Goal: Task Accomplishment & Management: Use online tool/utility

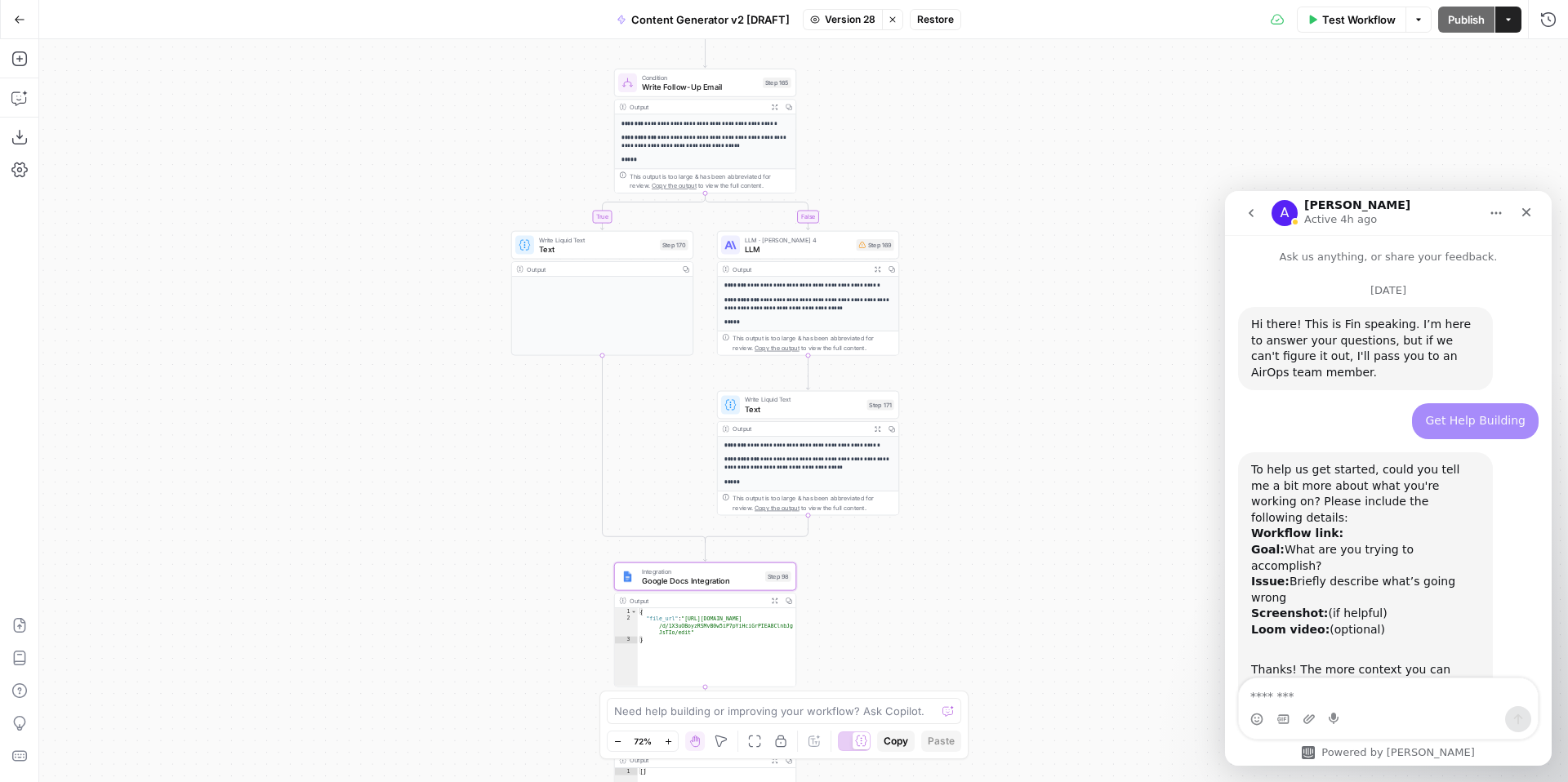
scroll to position [3, 0]
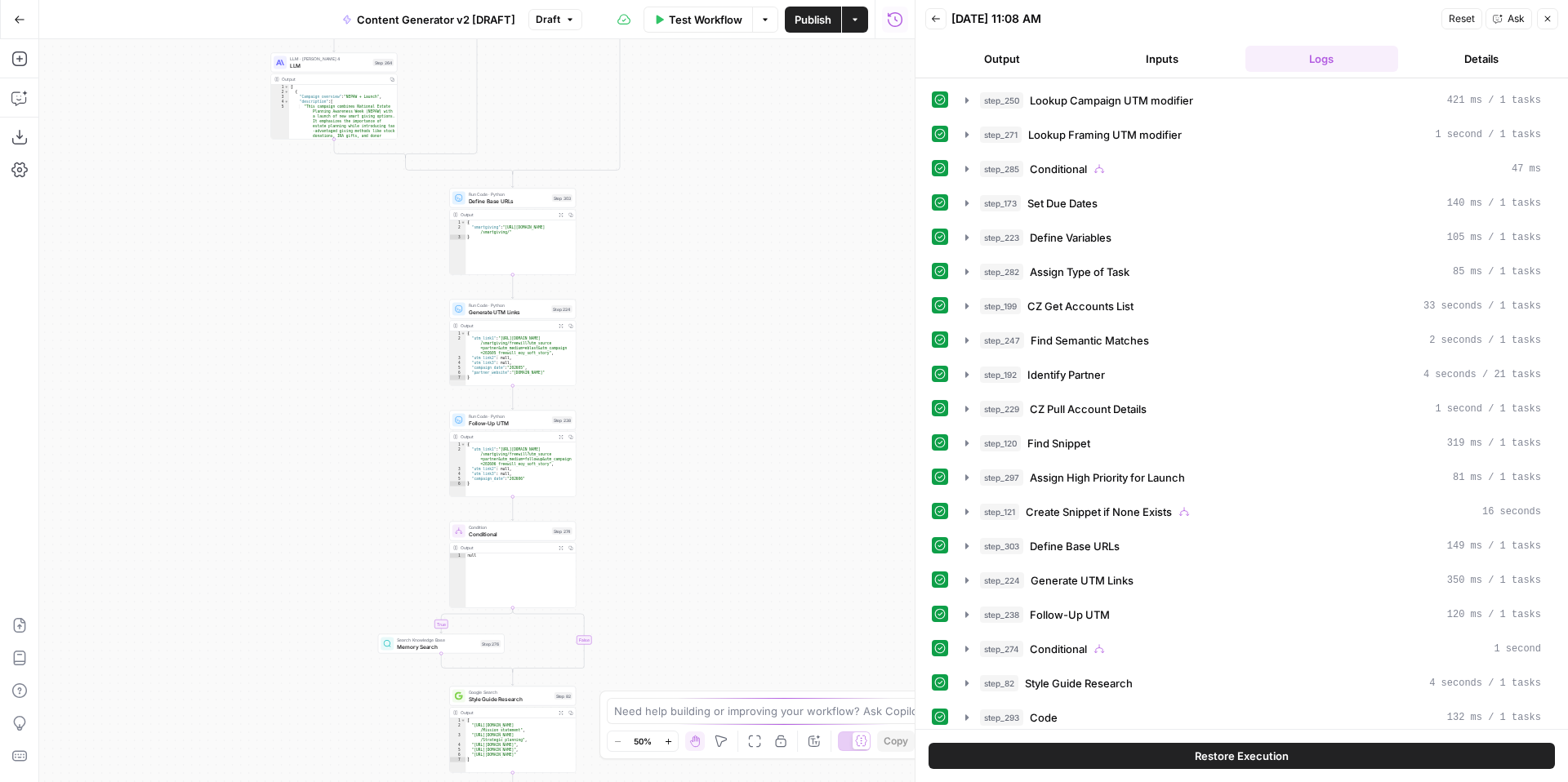
click at [1552, 20] on button "Close" at bounding box center [1547, 18] width 21 height 21
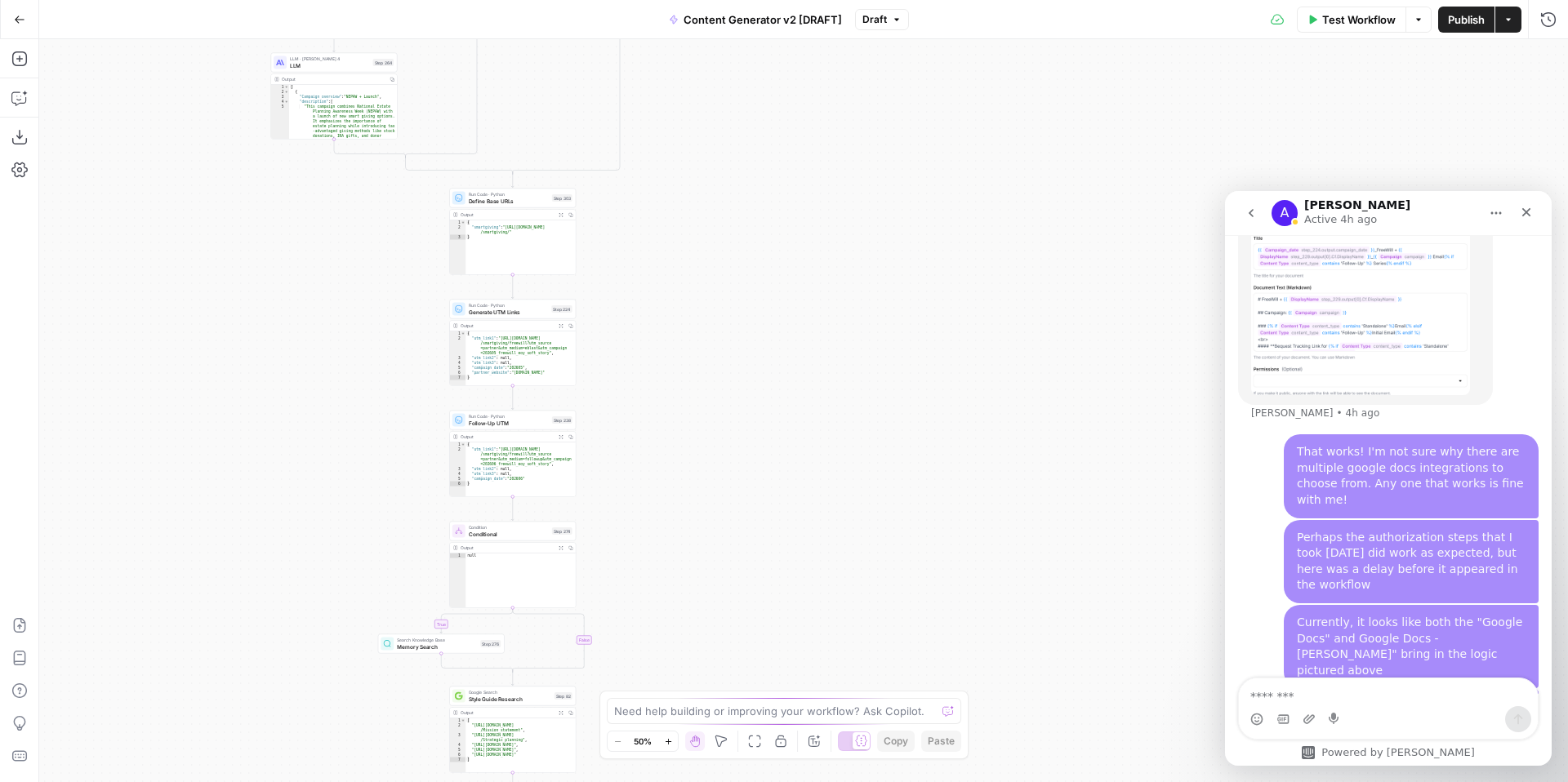
scroll to position [3250, 0]
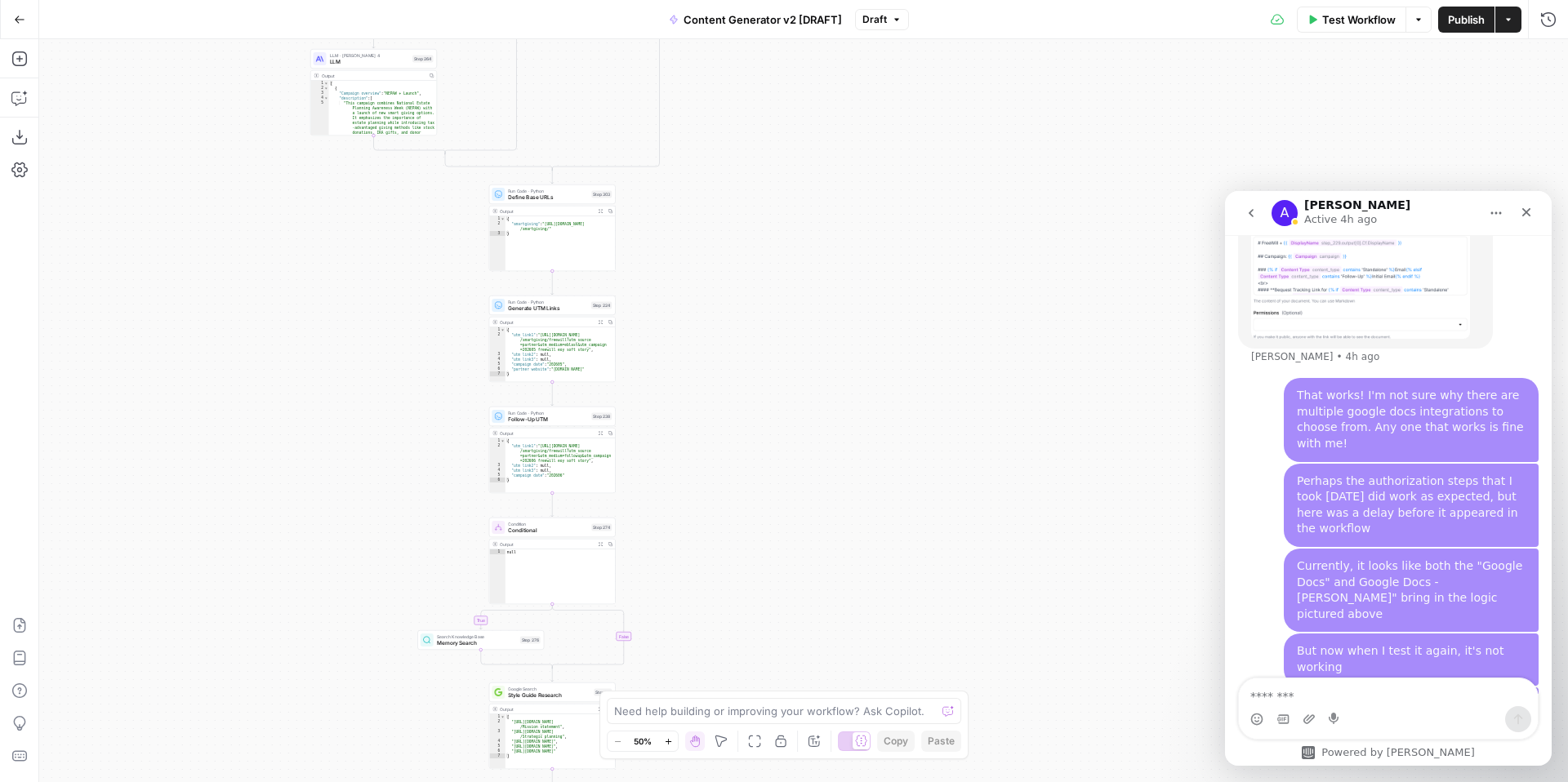
click at [892, 24] on icon "button" at bounding box center [897, 19] width 10 height 10
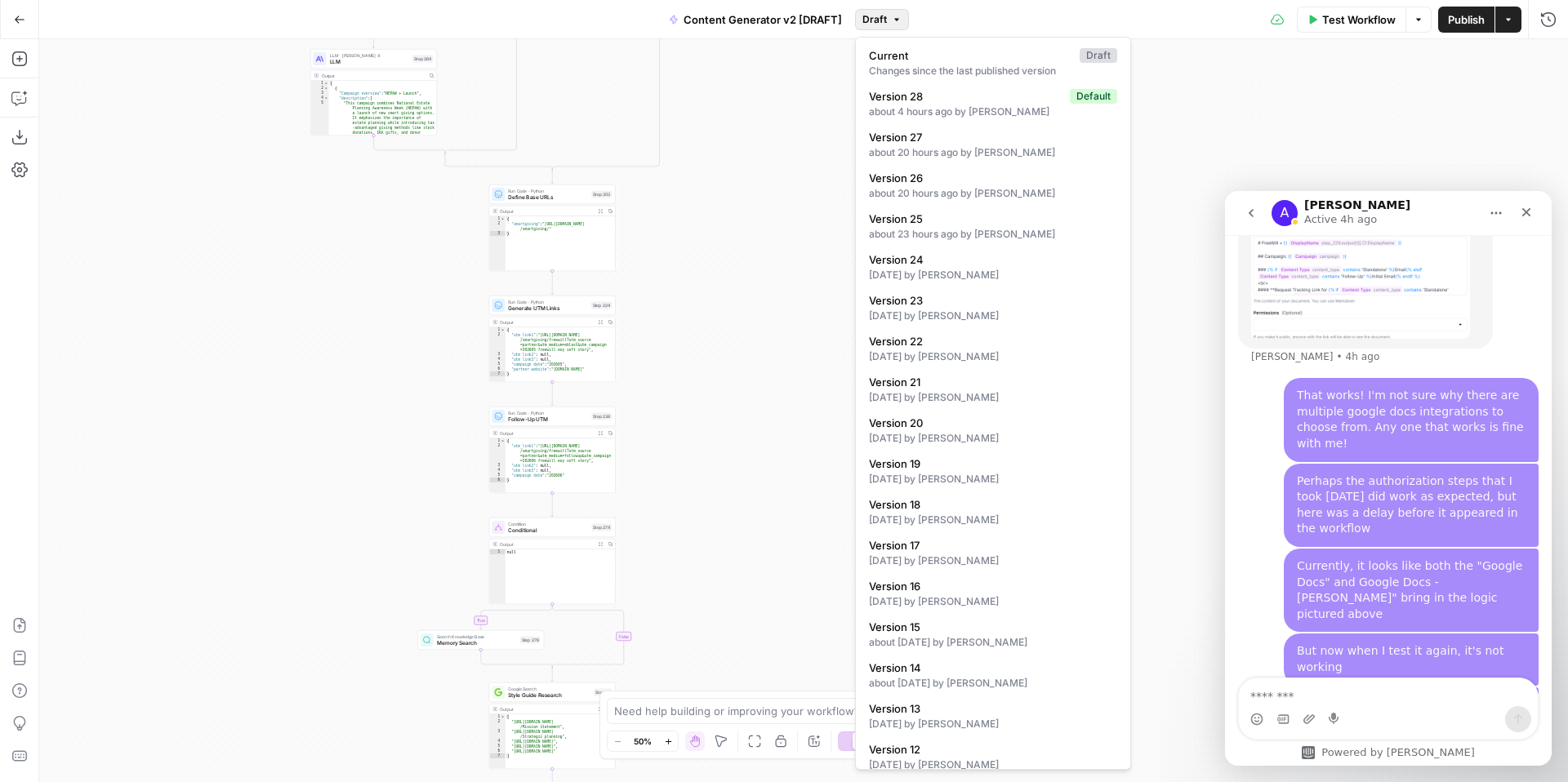
click at [1214, 68] on div "true false true false true false true true false true false false Workflow Set …" at bounding box center [803, 411] width 1529 height 743
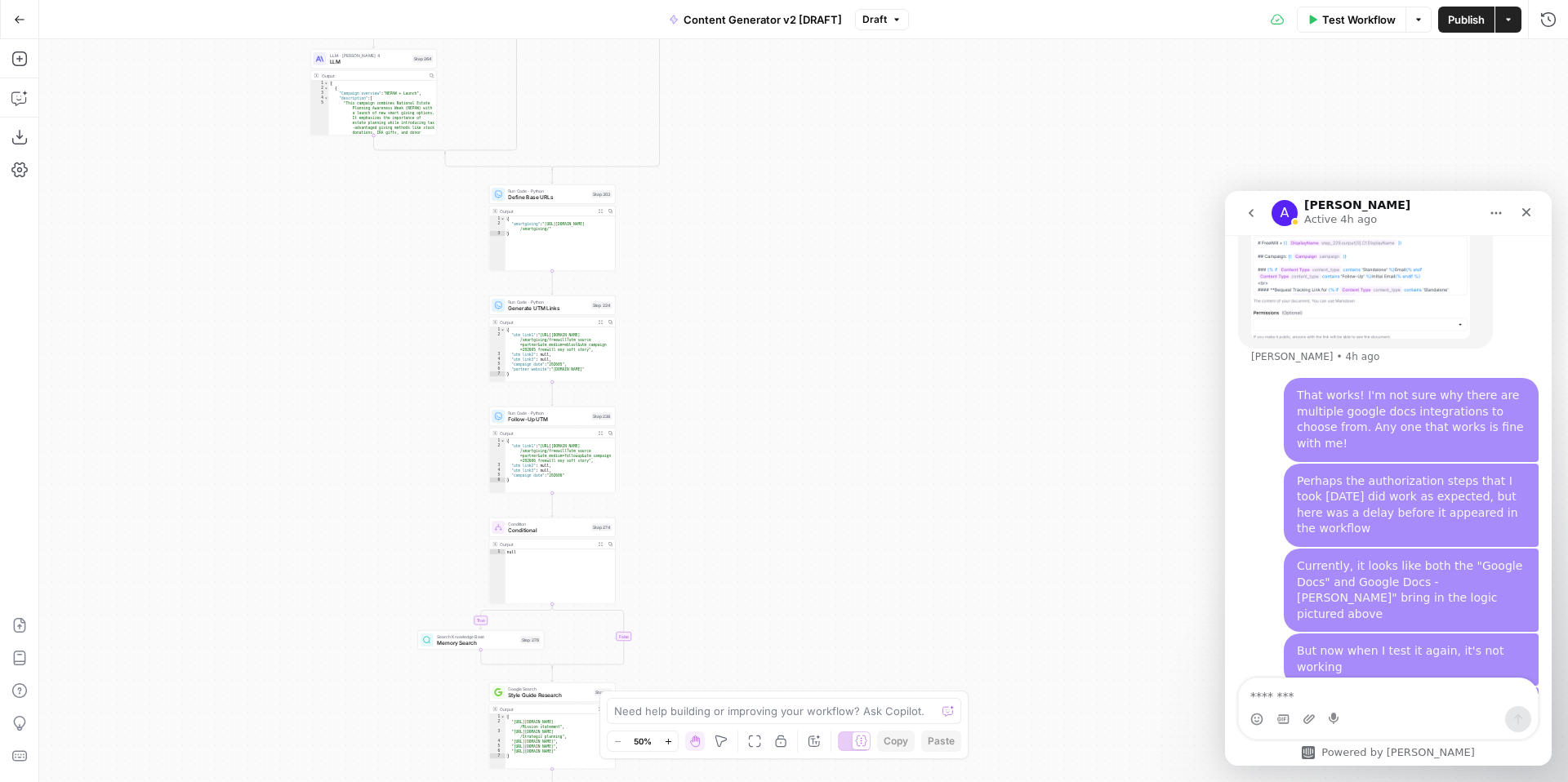
click at [1330, 18] on span "Test Workflow" at bounding box center [1358, 19] width 73 height 16
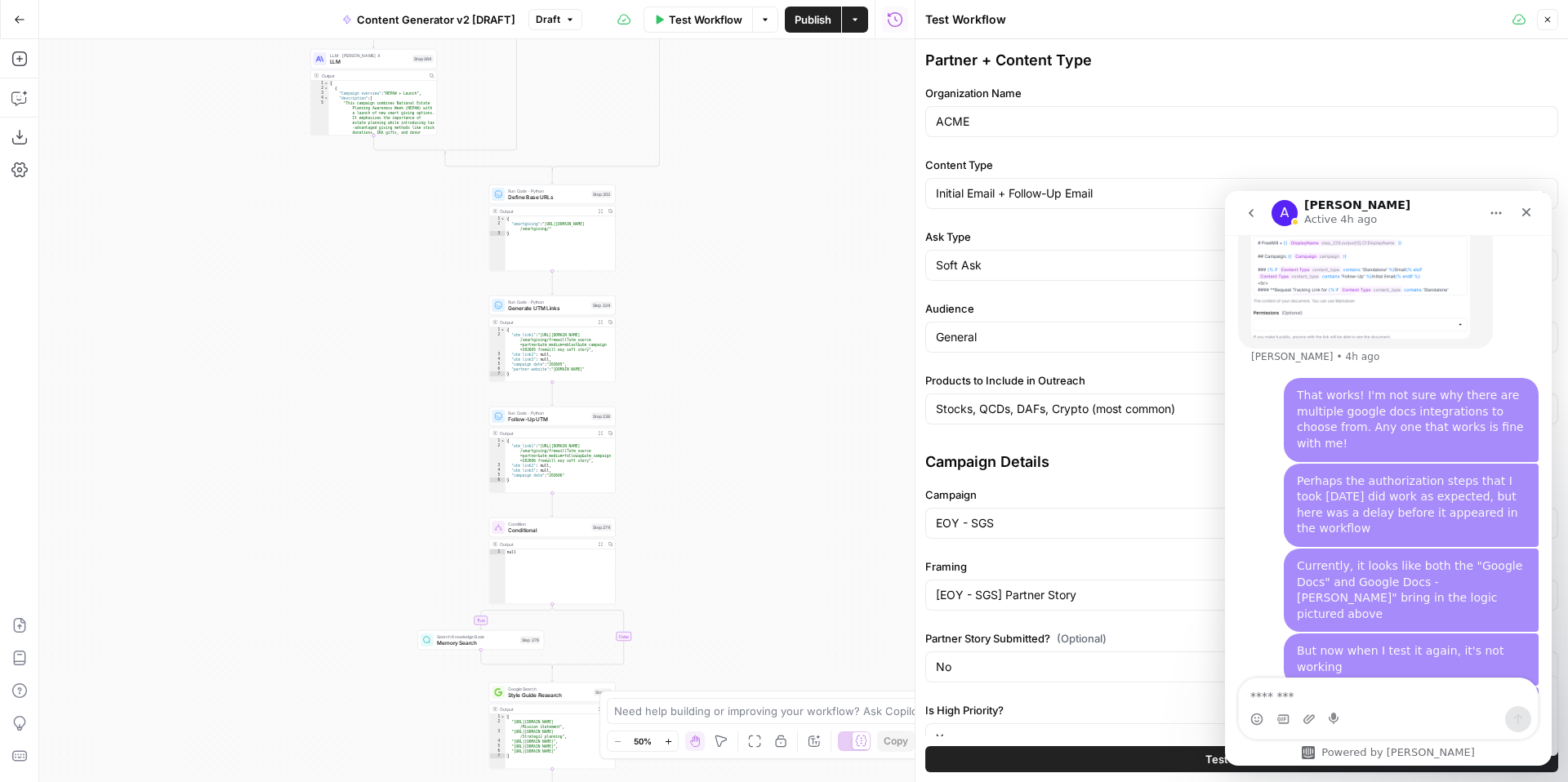
scroll to position [314, 0]
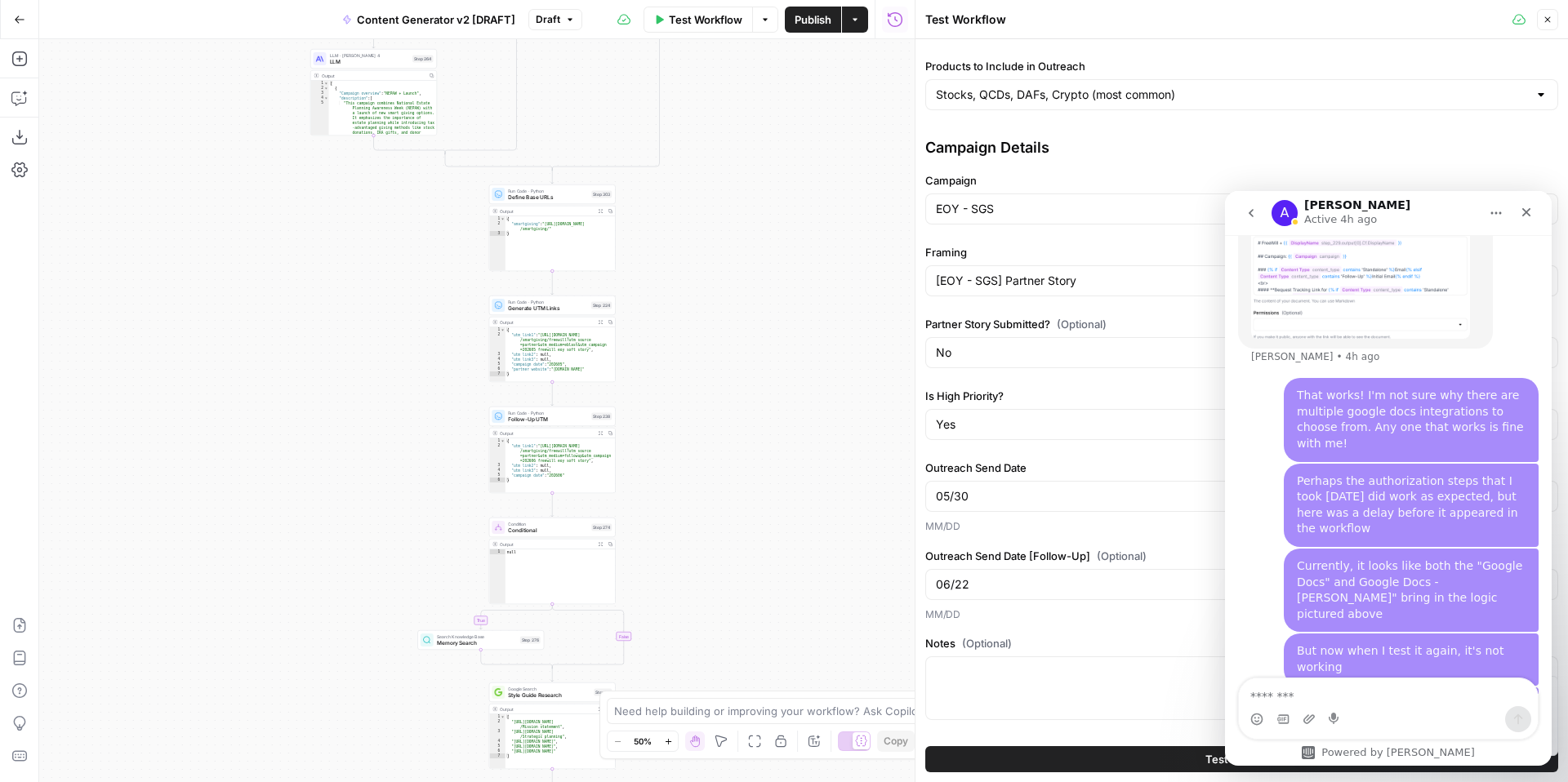
click at [1024, 764] on button "Test Workflow" at bounding box center [1241, 758] width 633 height 26
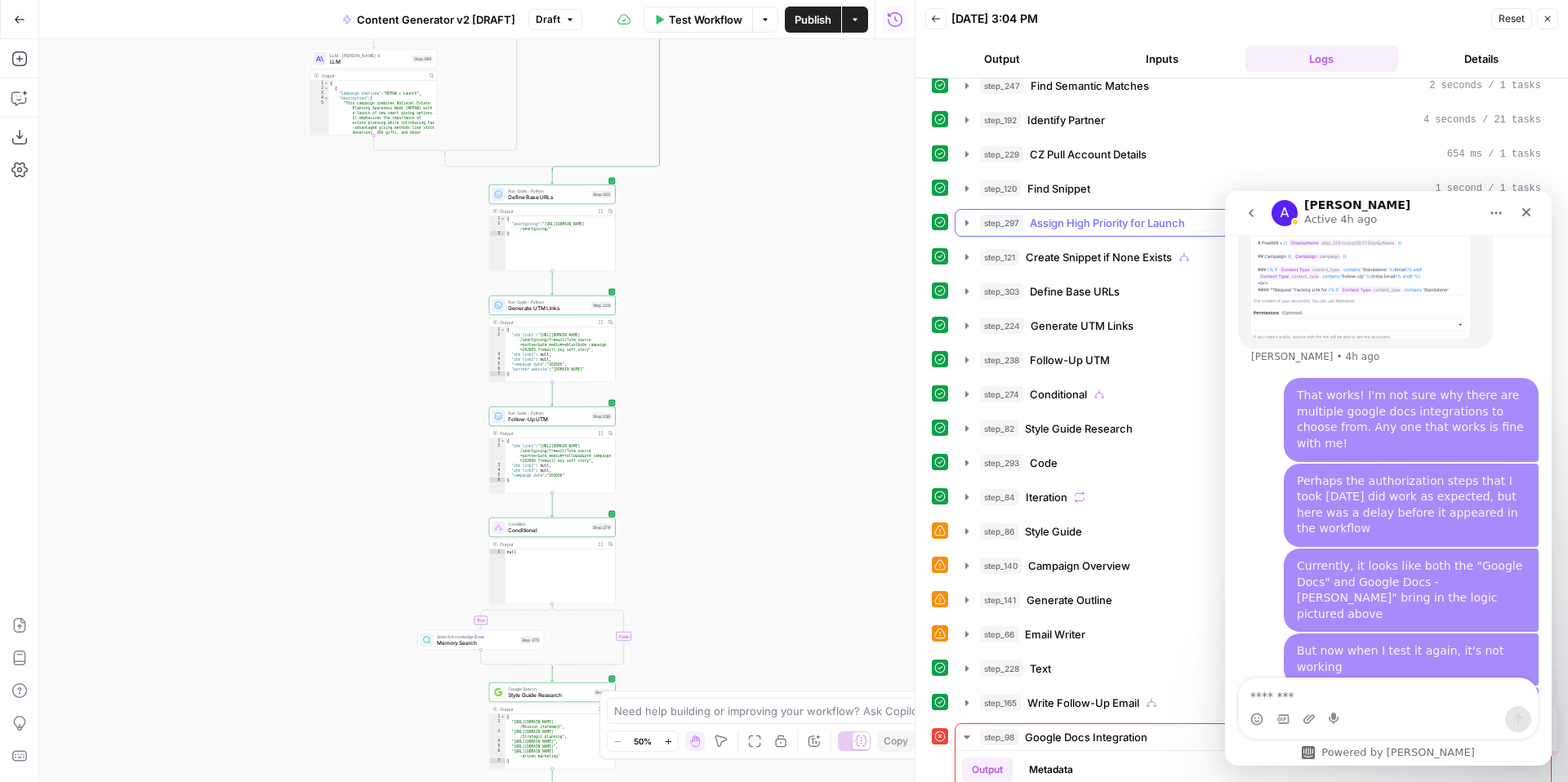
scroll to position [374, 0]
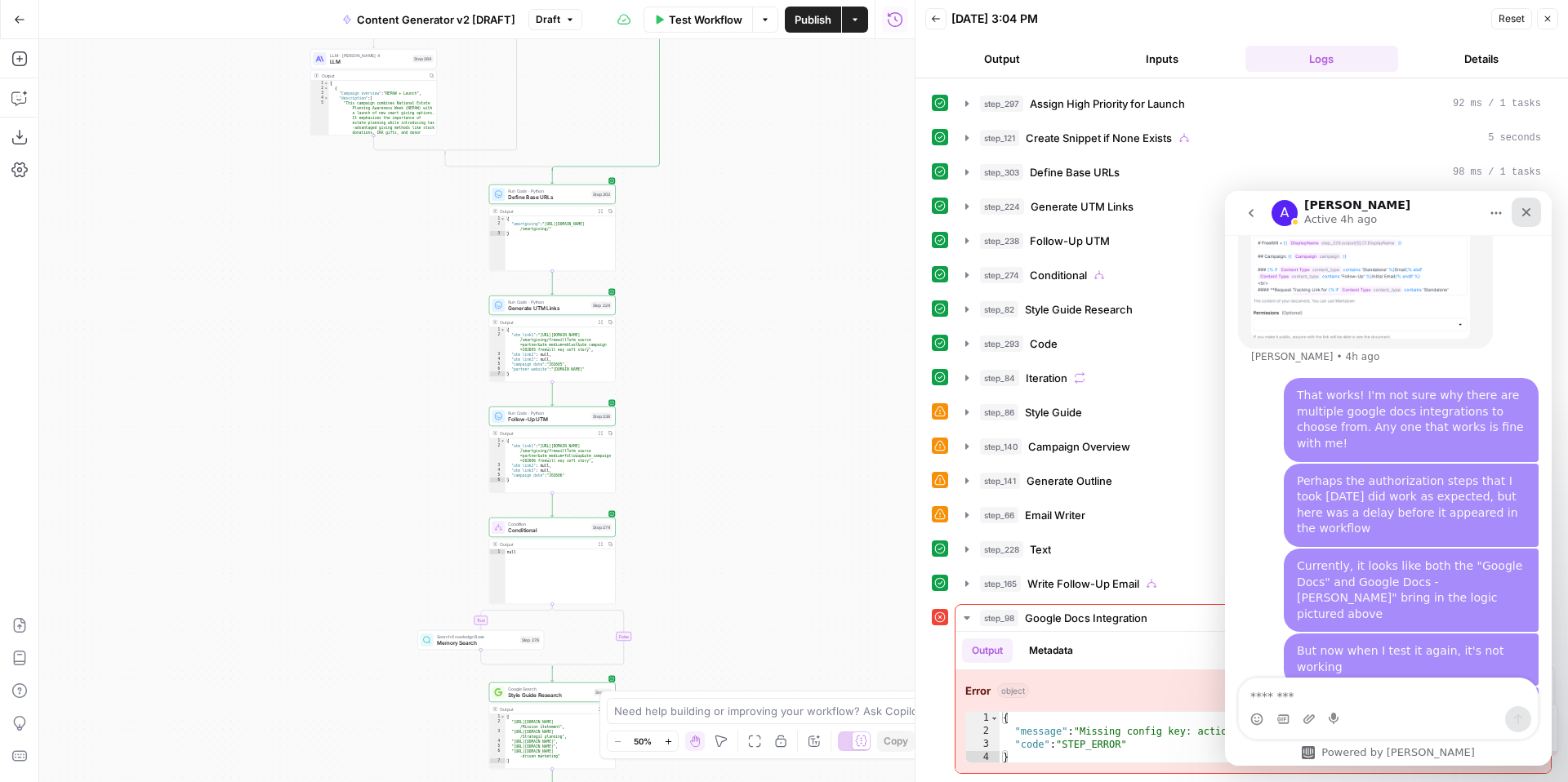
click at [1532, 210] on icon "Close" at bounding box center [1527, 213] width 13 height 13
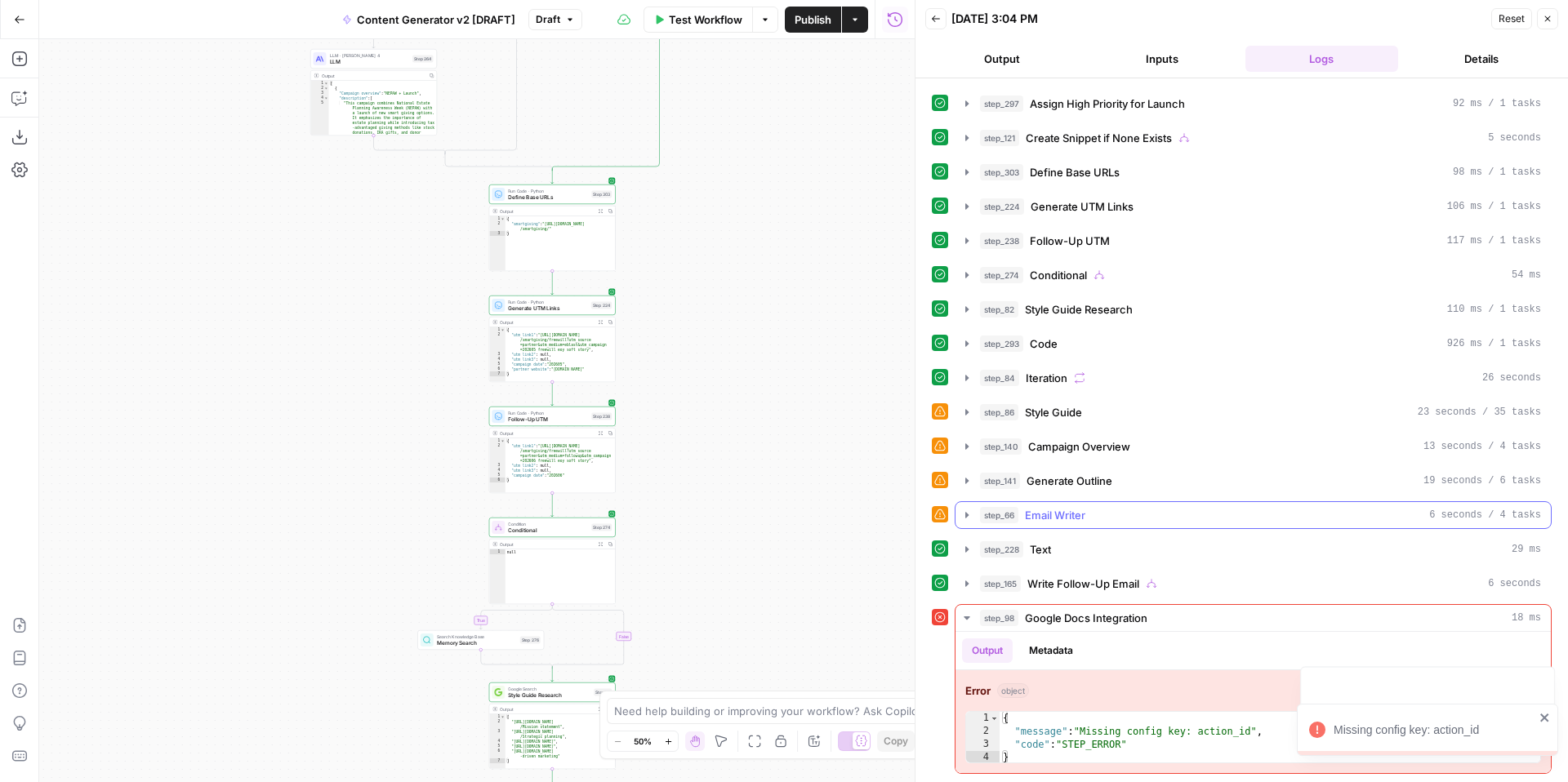
scroll to position [3250, 0]
click at [1355, 669] on span "Reload" at bounding box center [1351, 670] width 33 height 14
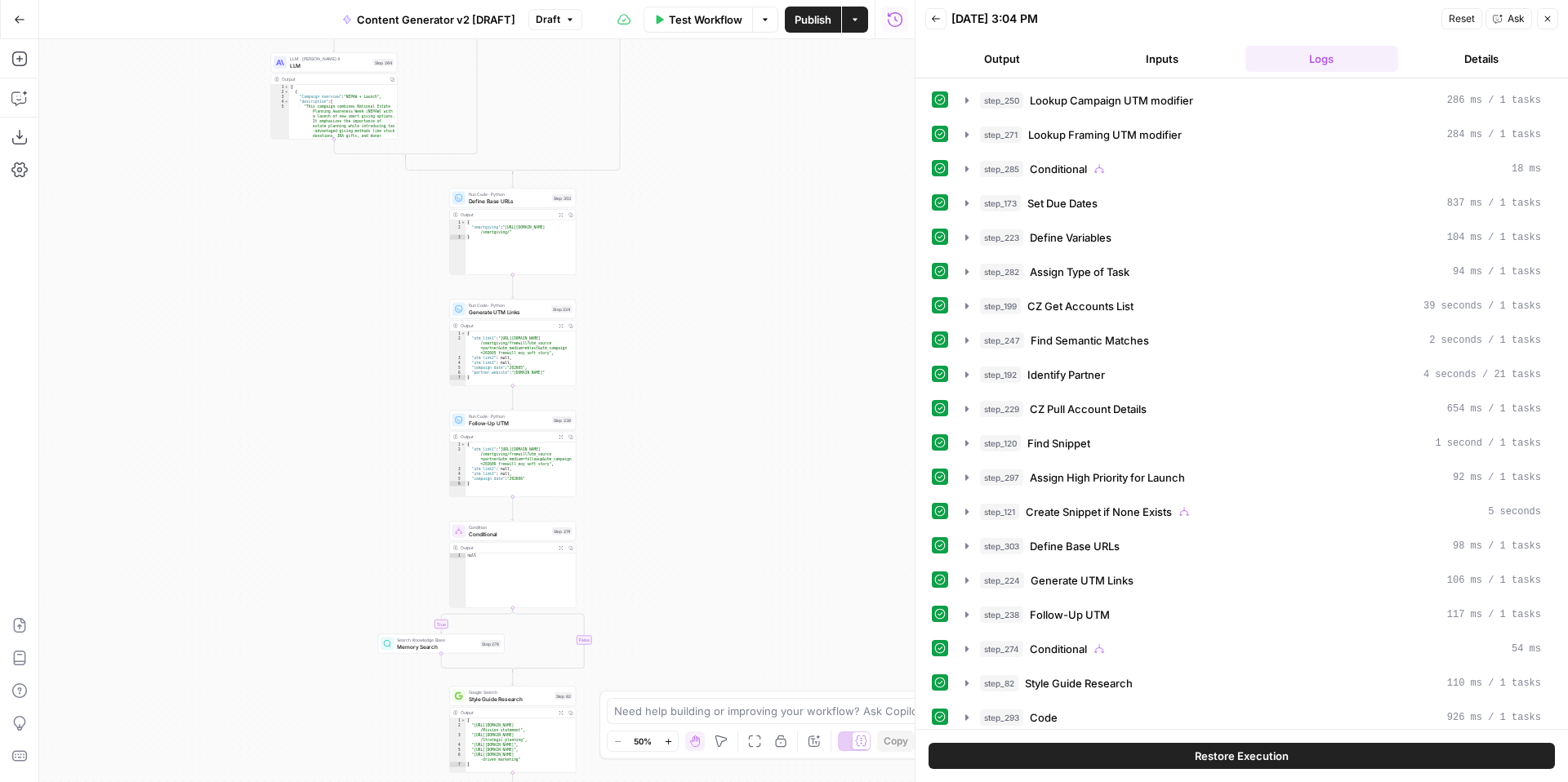
click at [555, 24] on span "Draft" at bounding box center [548, 19] width 24 height 14
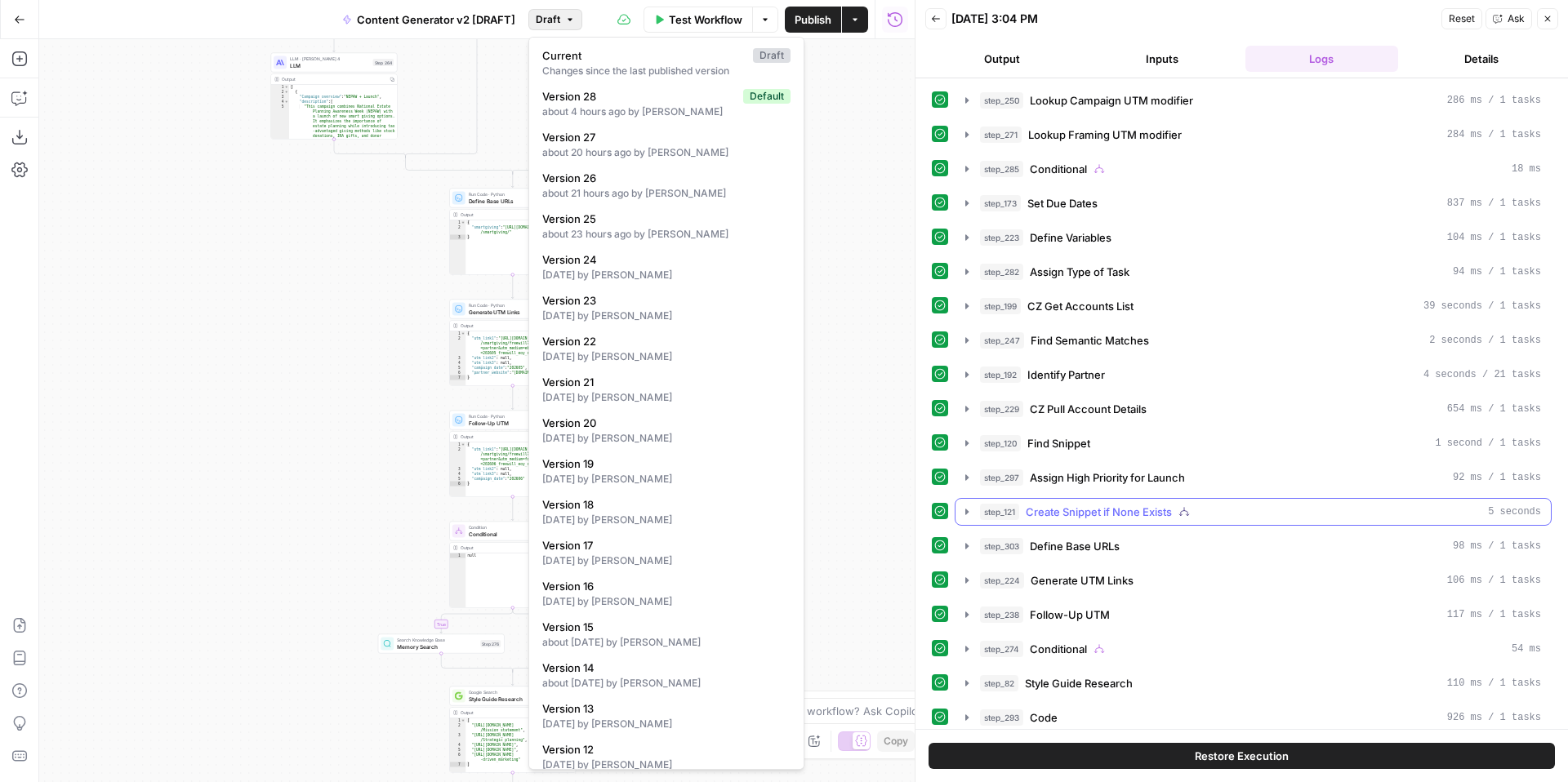
scroll to position [427, 0]
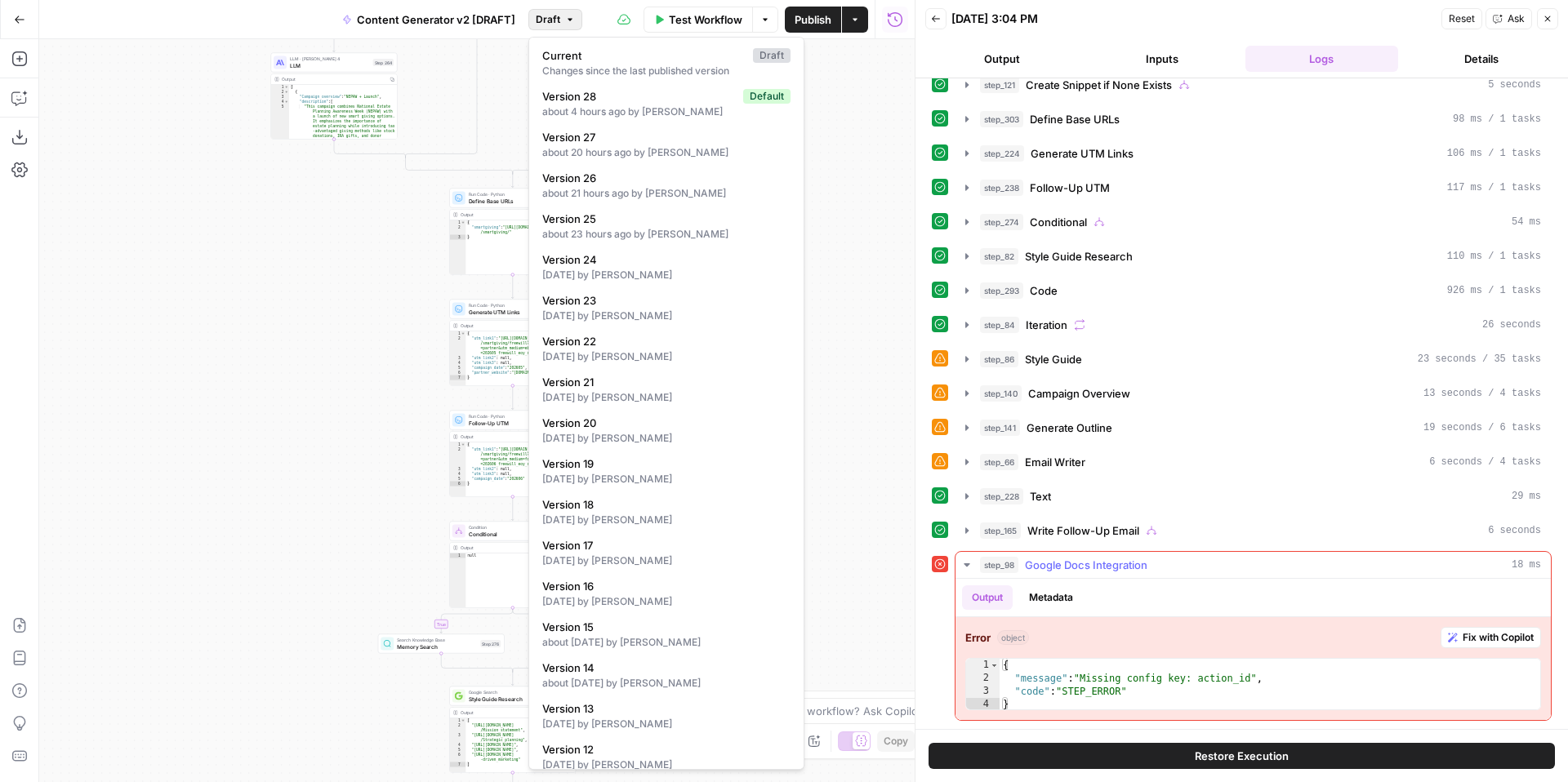
click at [1502, 639] on span "Fix with Copilot" at bounding box center [1498, 637] width 71 height 14
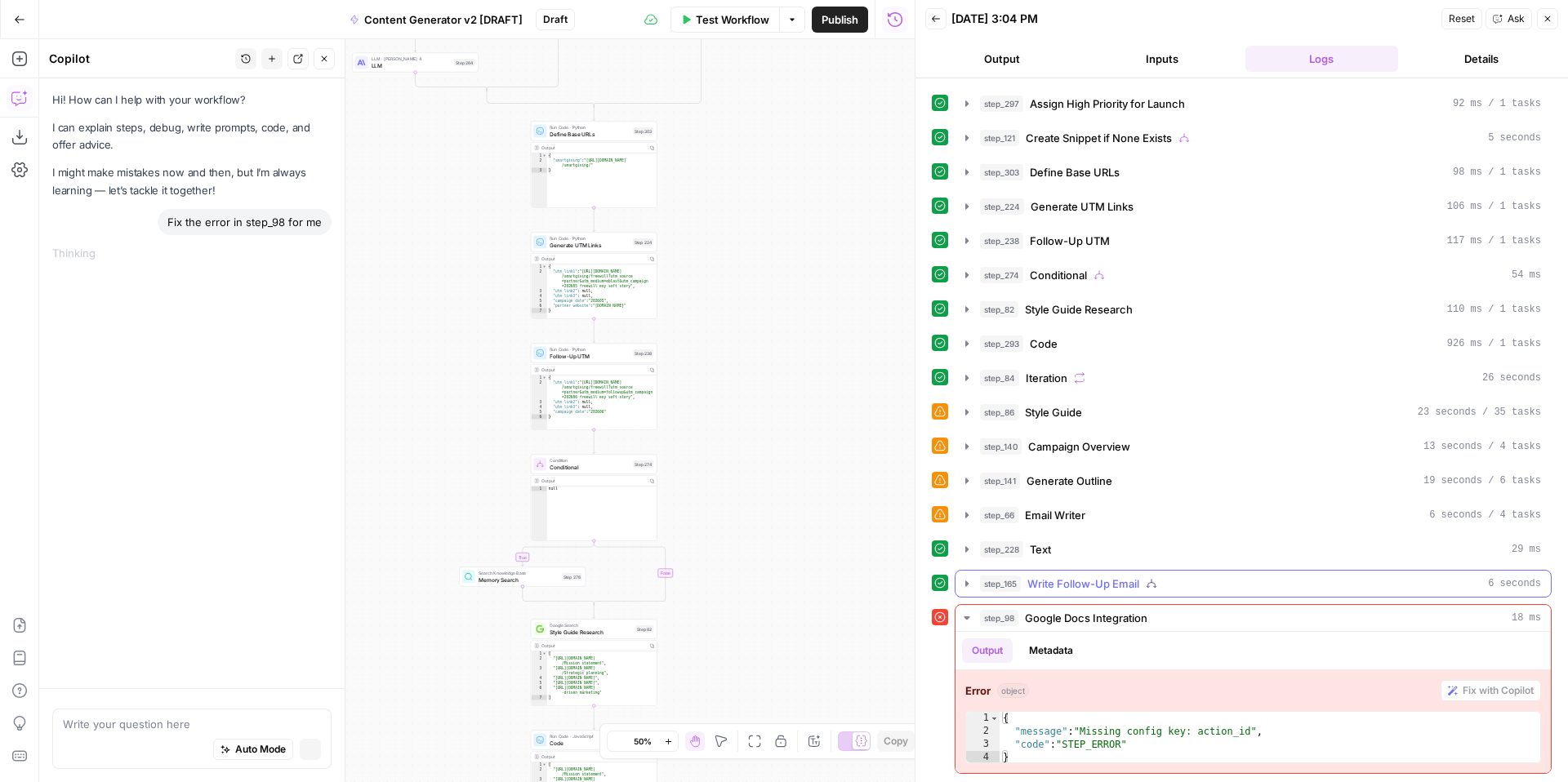
scroll to position [374, 0]
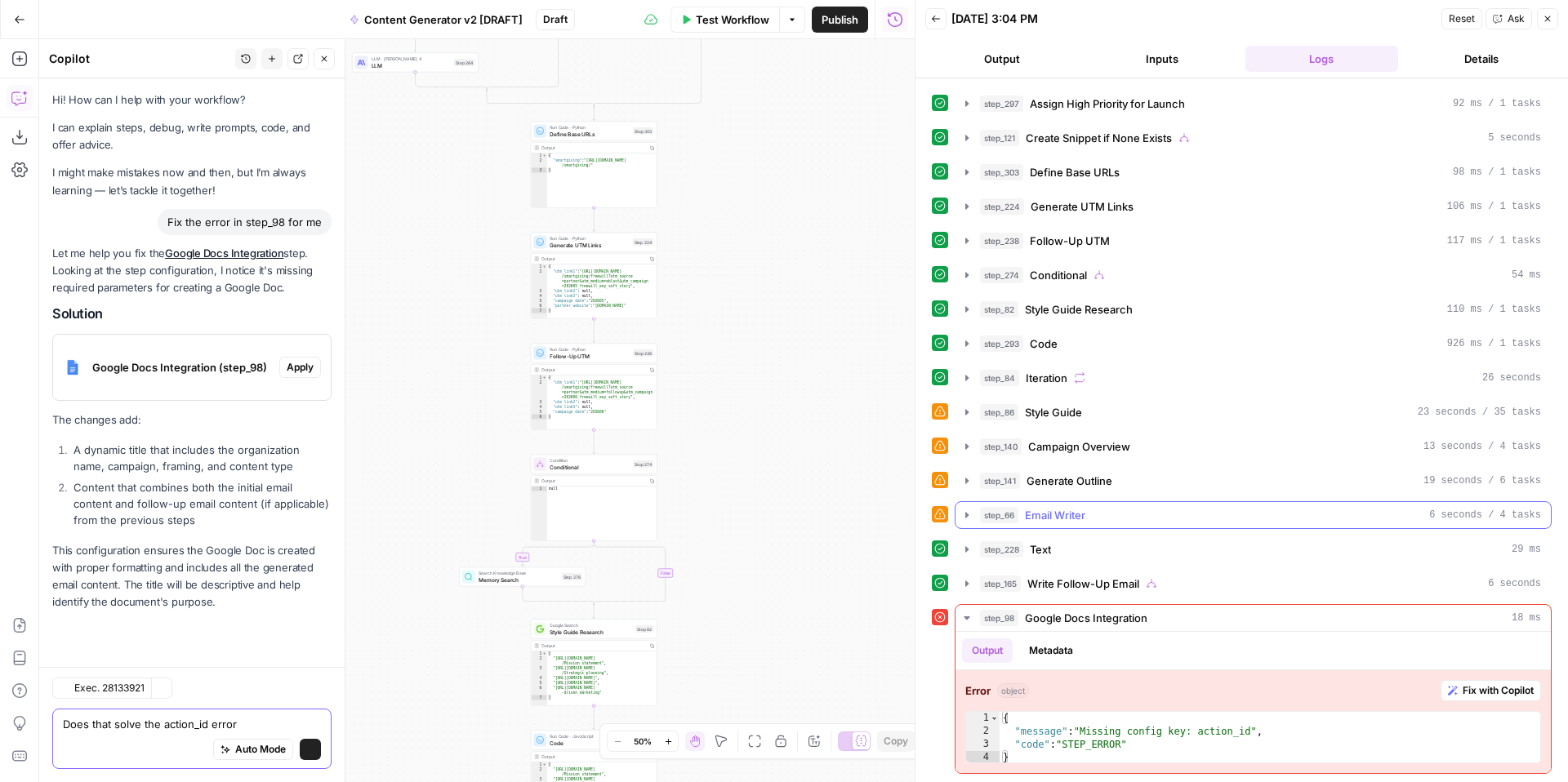
type textarea "Does that solve the action_id error?"
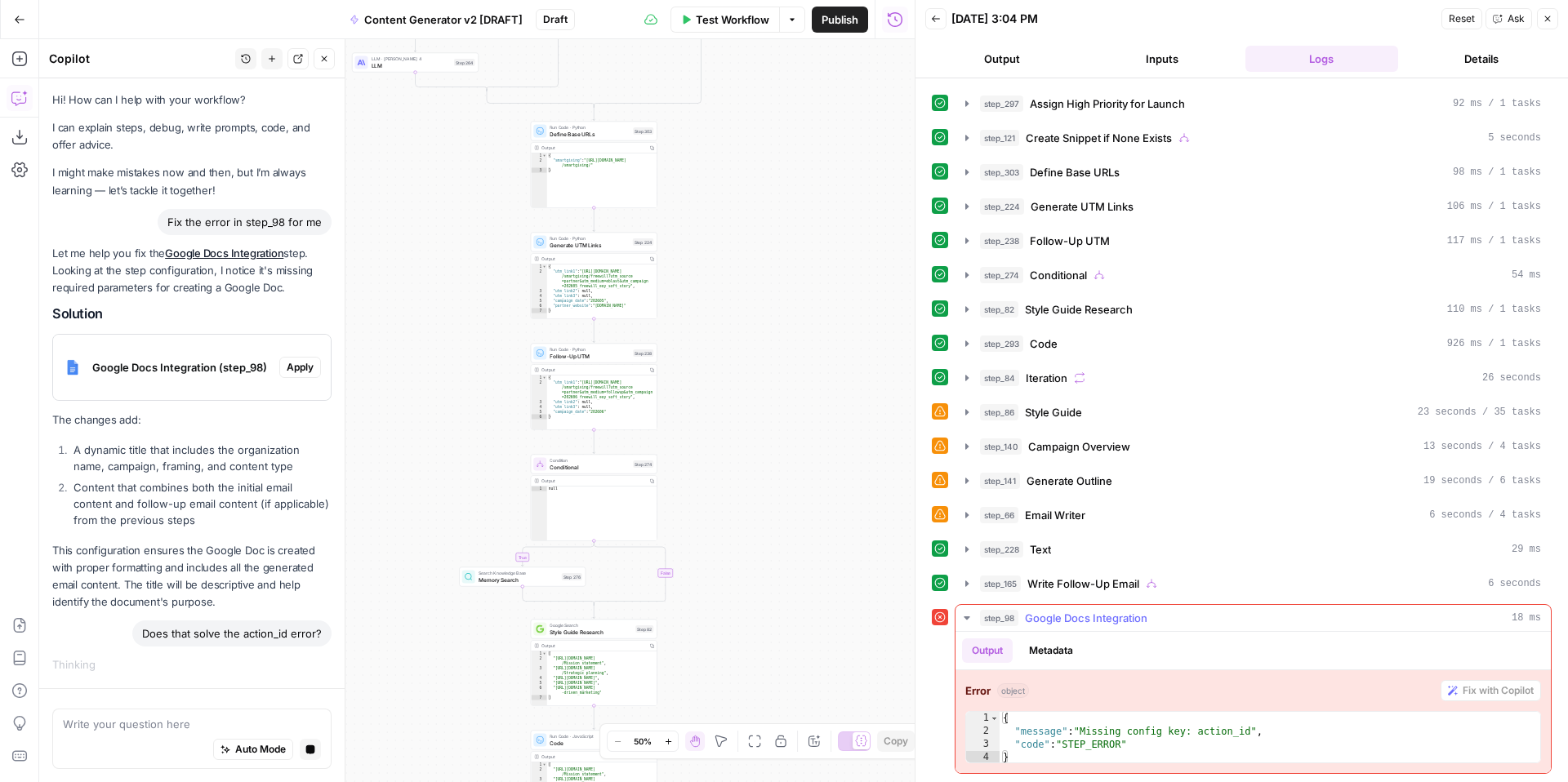
click at [1010, 620] on span "step_98" at bounding box center [999, 617] width 39 height 16
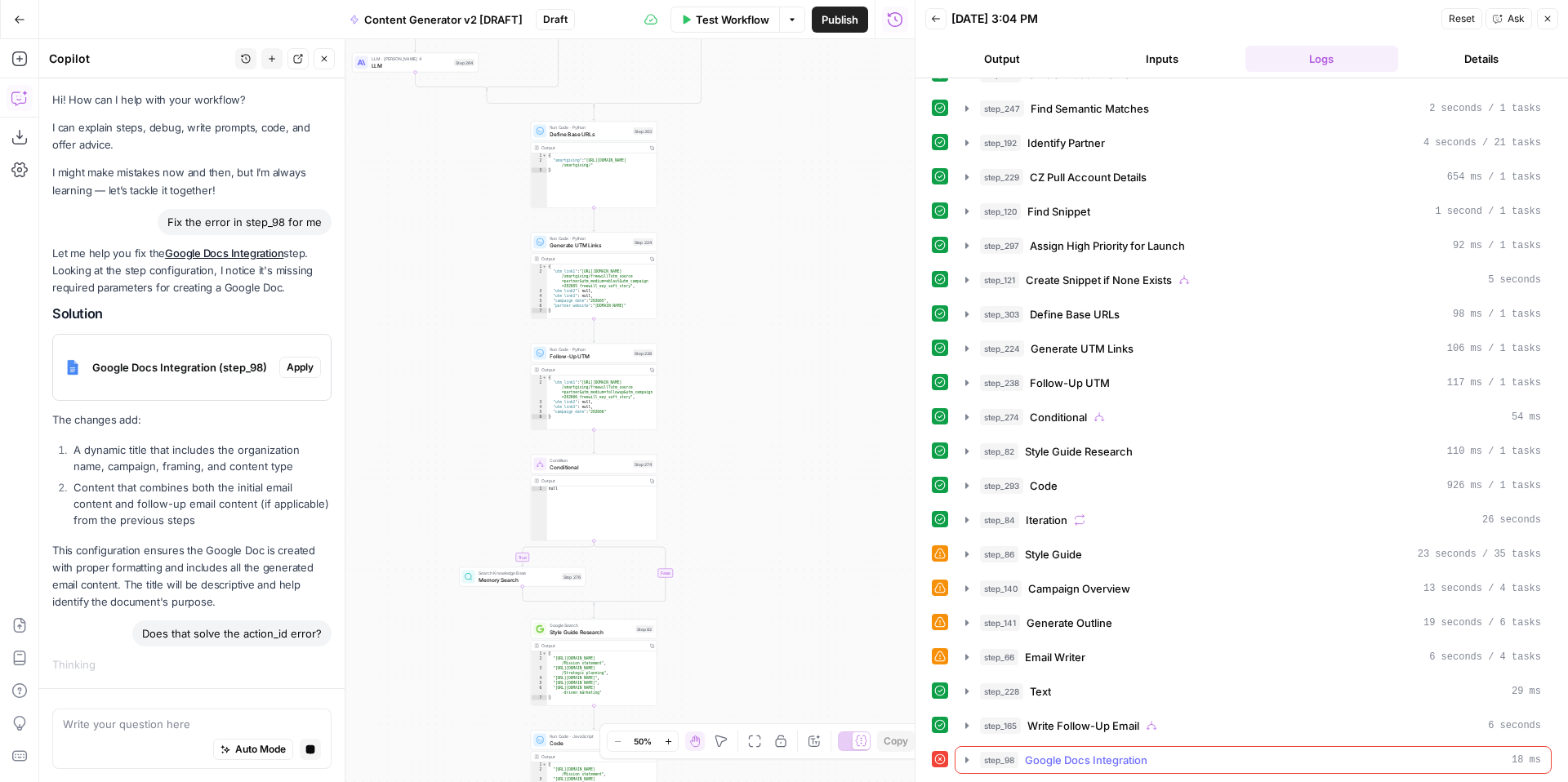
click at [1140, 756] on span "Google Docs Integration" at bounding box center [1087, 759] width 123 height 16
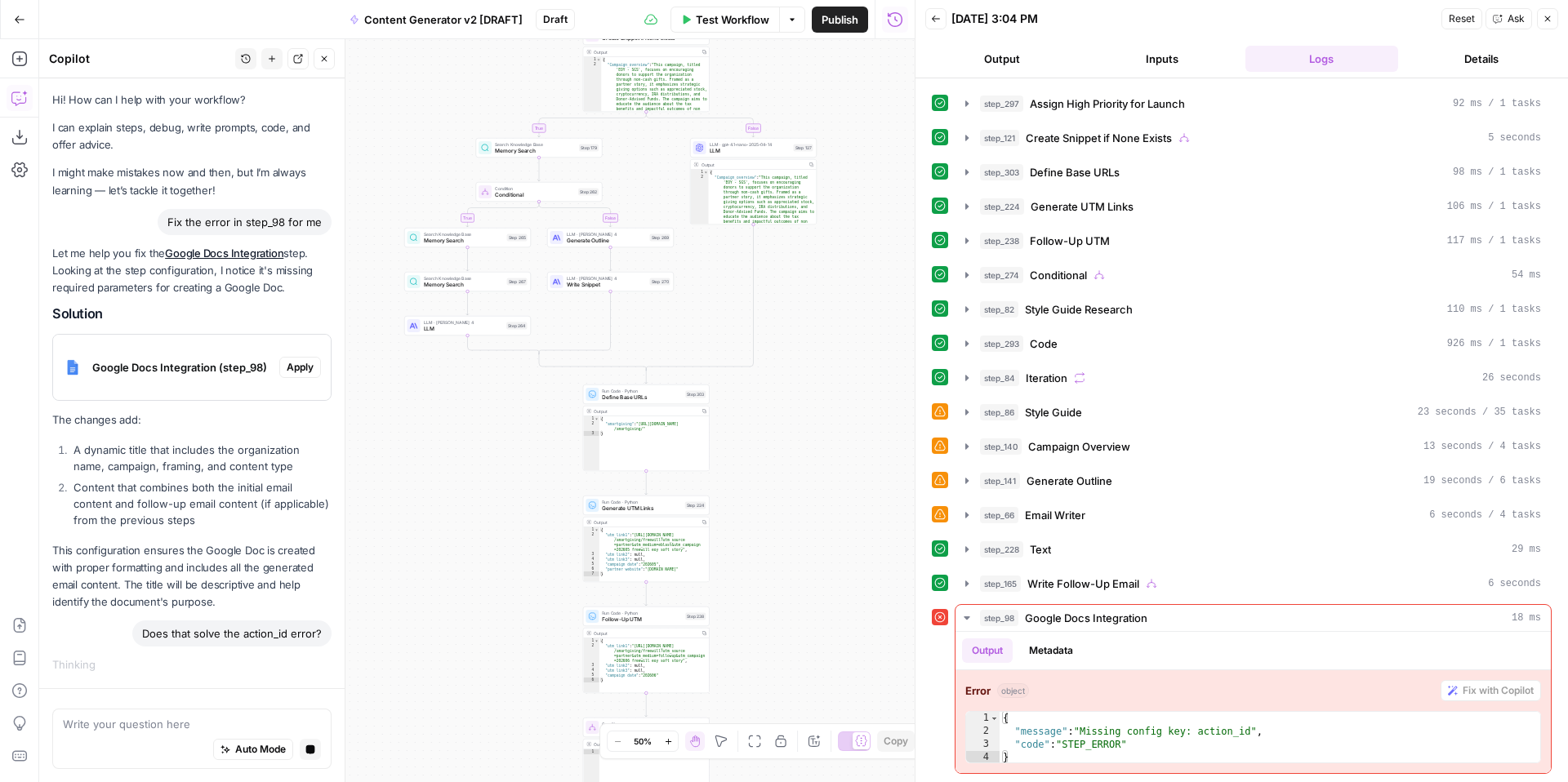
drag, startPoint x: 783, startPoint y: 393, endPoint x: 813, endPoint y: 627, distance: 235.9
click at [808, 652] on div "true false true false true false true true false true false false Workflow Set …" at bounding box center [477, 411] width 876 height 743
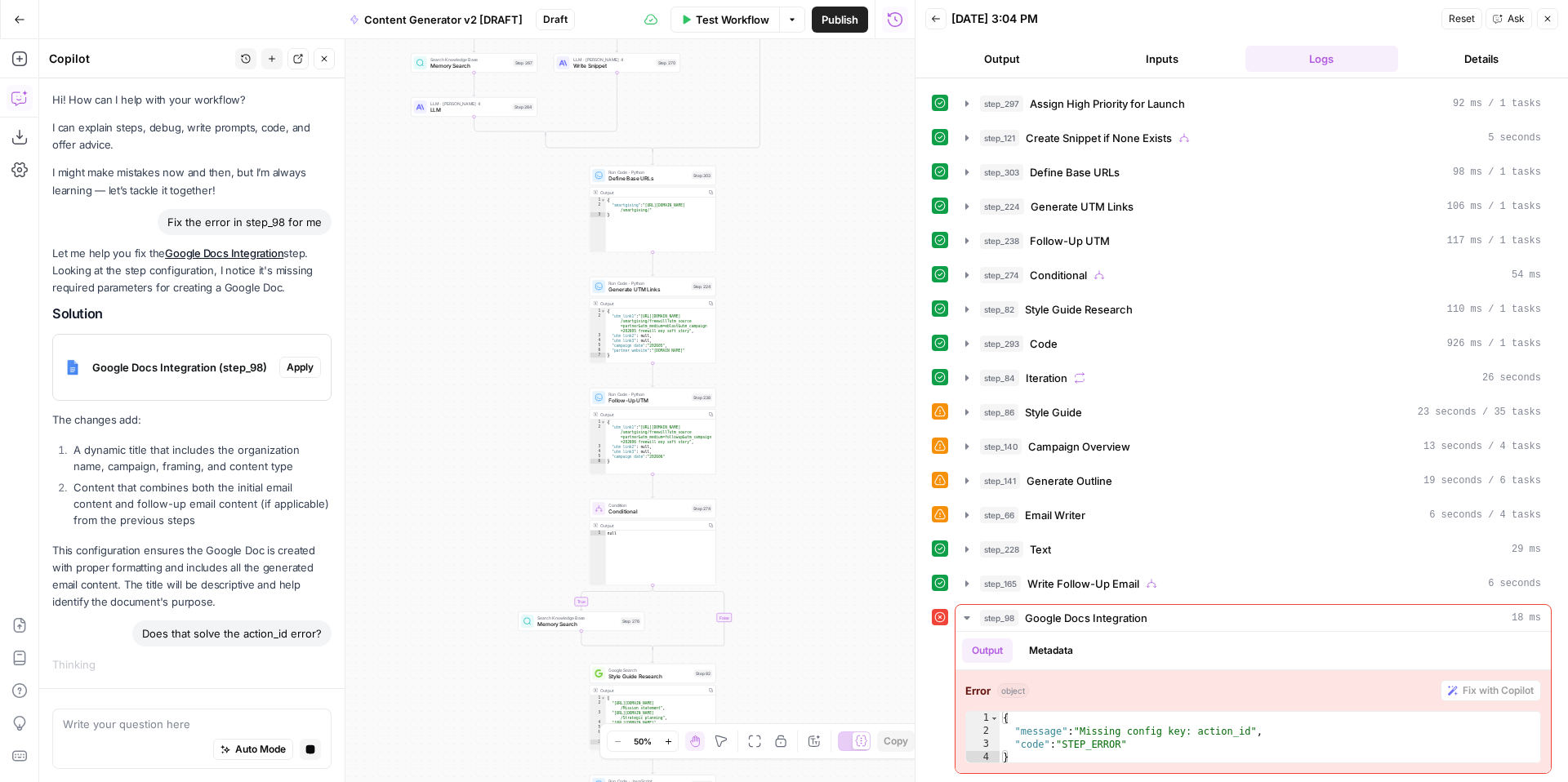
drag, startPoint x: 813, startPoint y: 598, endPoint x: 813, endPoint y: 450, distance: 148.0
click at [815, 333] on div "true false true false true false true true false true false false Workflow Set …" at bounding box center [477, 411] width 876 height 743
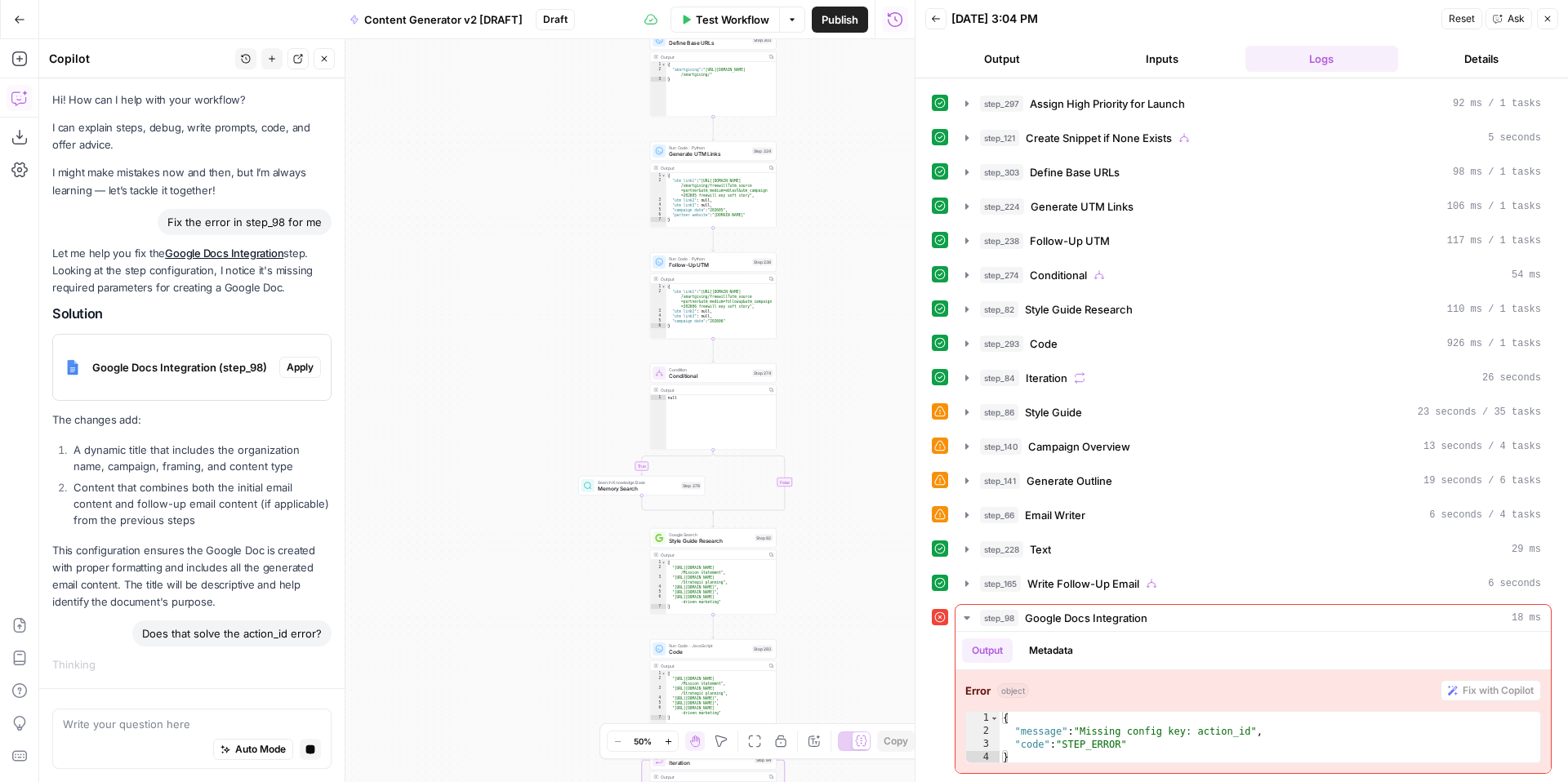
drag, startPoint x: 833, startPoint y: 433, endPoint x: 872, endPoint y: 295, distance: 143.4
click at [894, 276] on div "true false true false true false true true false true false false Workflow Set …" at bounding box center [477, 411] width 876 height 743
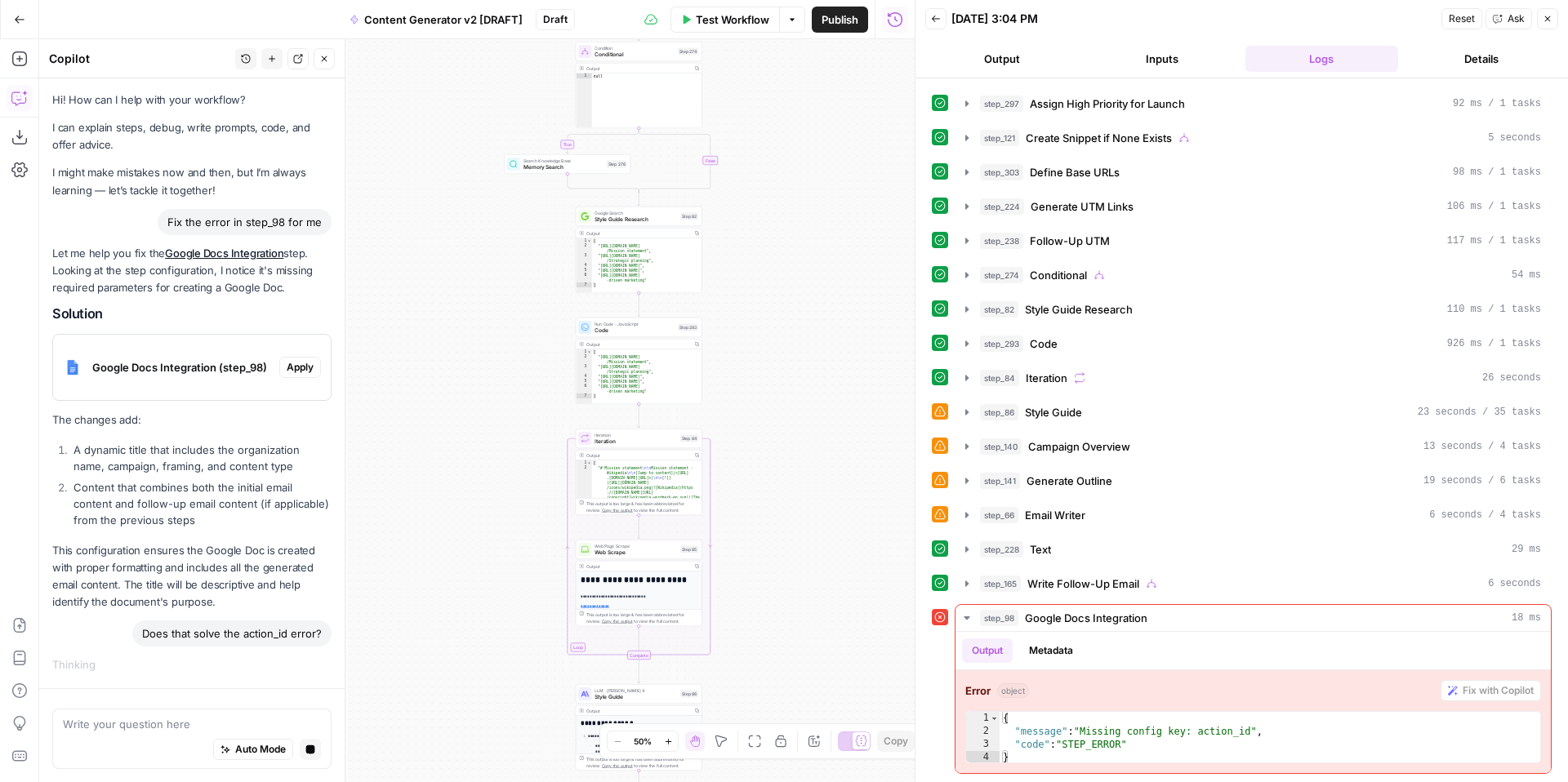
drag, startPoint x: 835, startPoint y: 483, endPoint x: 729, endPoint y: 252, distance: 254.2
click at [729, 252] on div "true false true false true false true true false true false false Workflow Set …" at bounding box center [477, 411] width 876 height 743
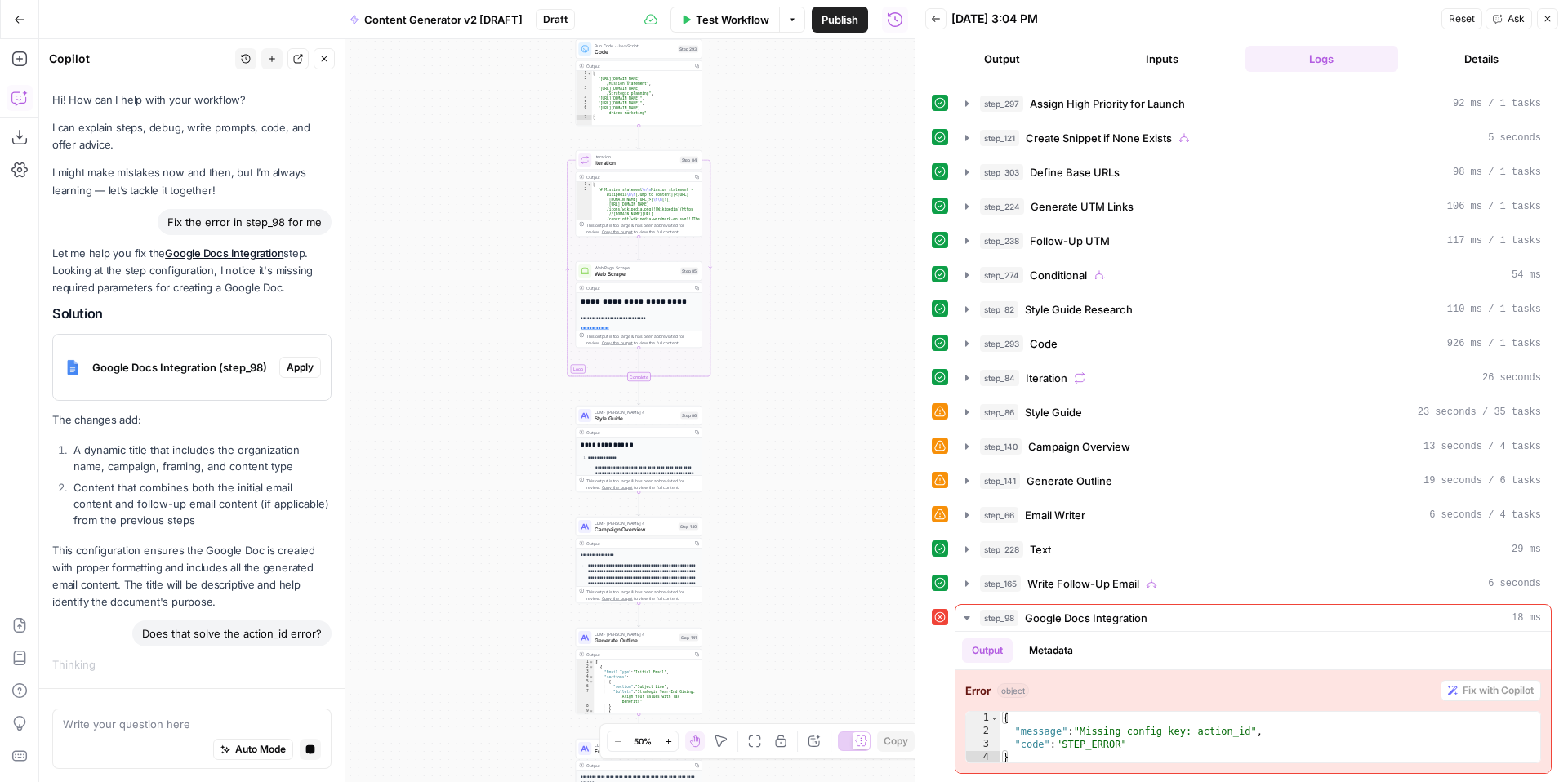
drag, startPoint x: 773, startPoint y: 328, endPoint x: 758, endPoint y: 160, distance: 168.7
click at [761, 167] on div "true false true false true false true true false true false false Workflow Set …" at bounding box center [477, 411] width 876 height 743
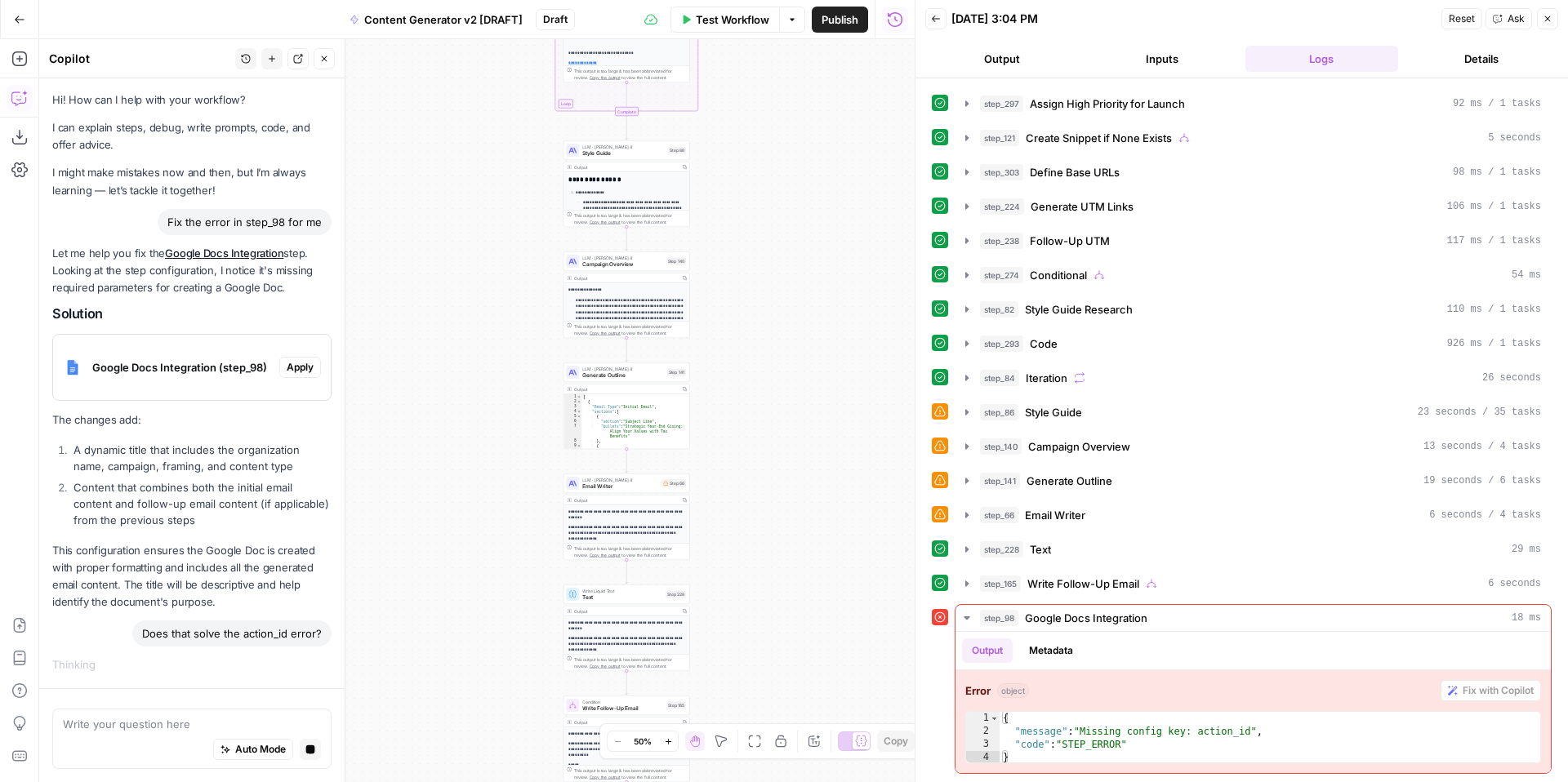
drag, startPoint x: 793, startPoint y: 451, endPoint x: 786, endPoint y: 209, distance: 242.1
click at [786, 209] on div "true false true false true false true true false true false false Workflow Set …" at bounding box center [477, 411] width 876 height 743
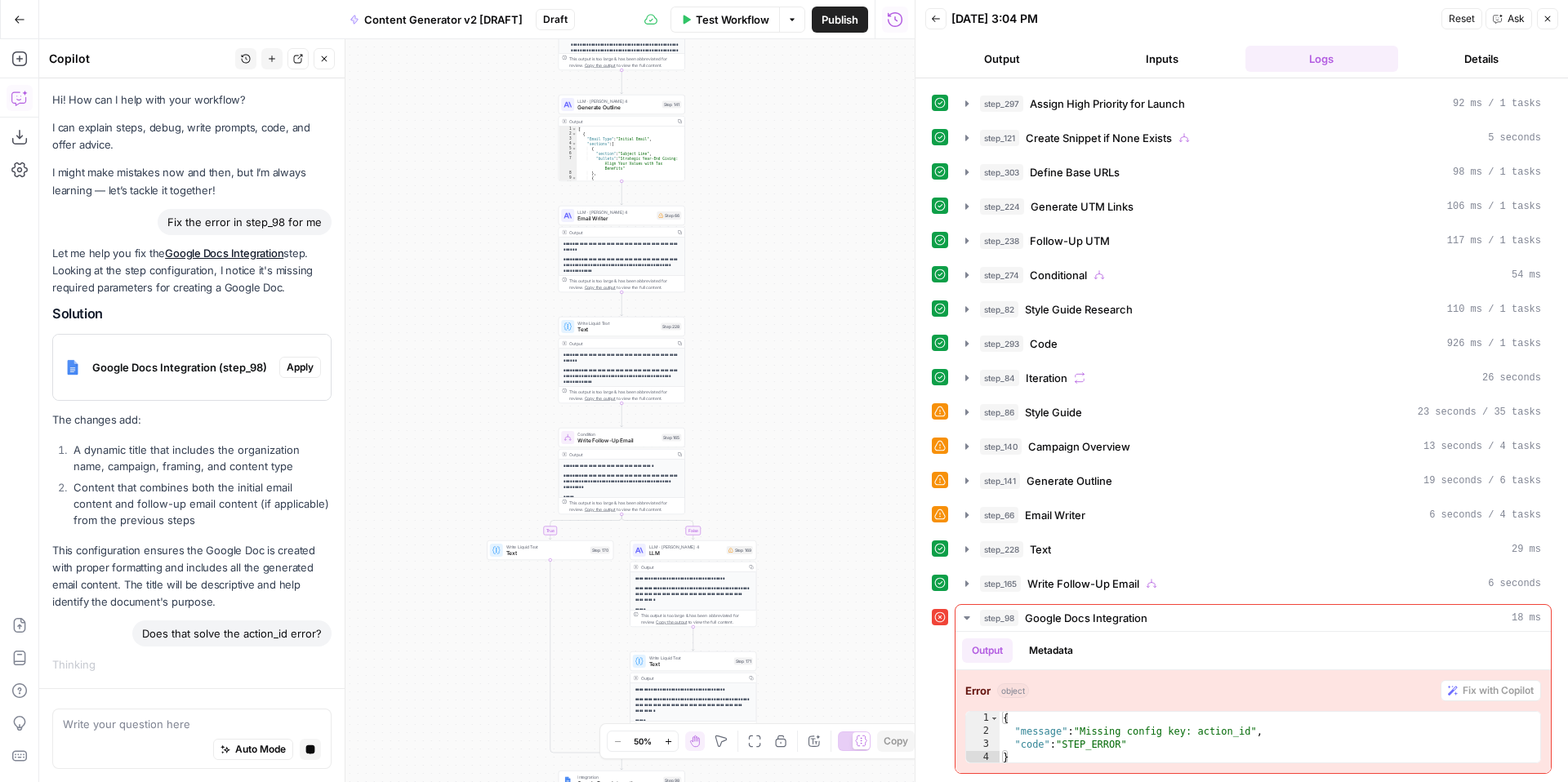
drag, startPoint x: 760, startPoint y: 486, endPoint x: 760, endPoint y: 193, distance: 293.0
click at [763, 201] on div "true false true false true false true true false true false false Workflow Set …" at bounding box center [477, 411] width 876 height 743
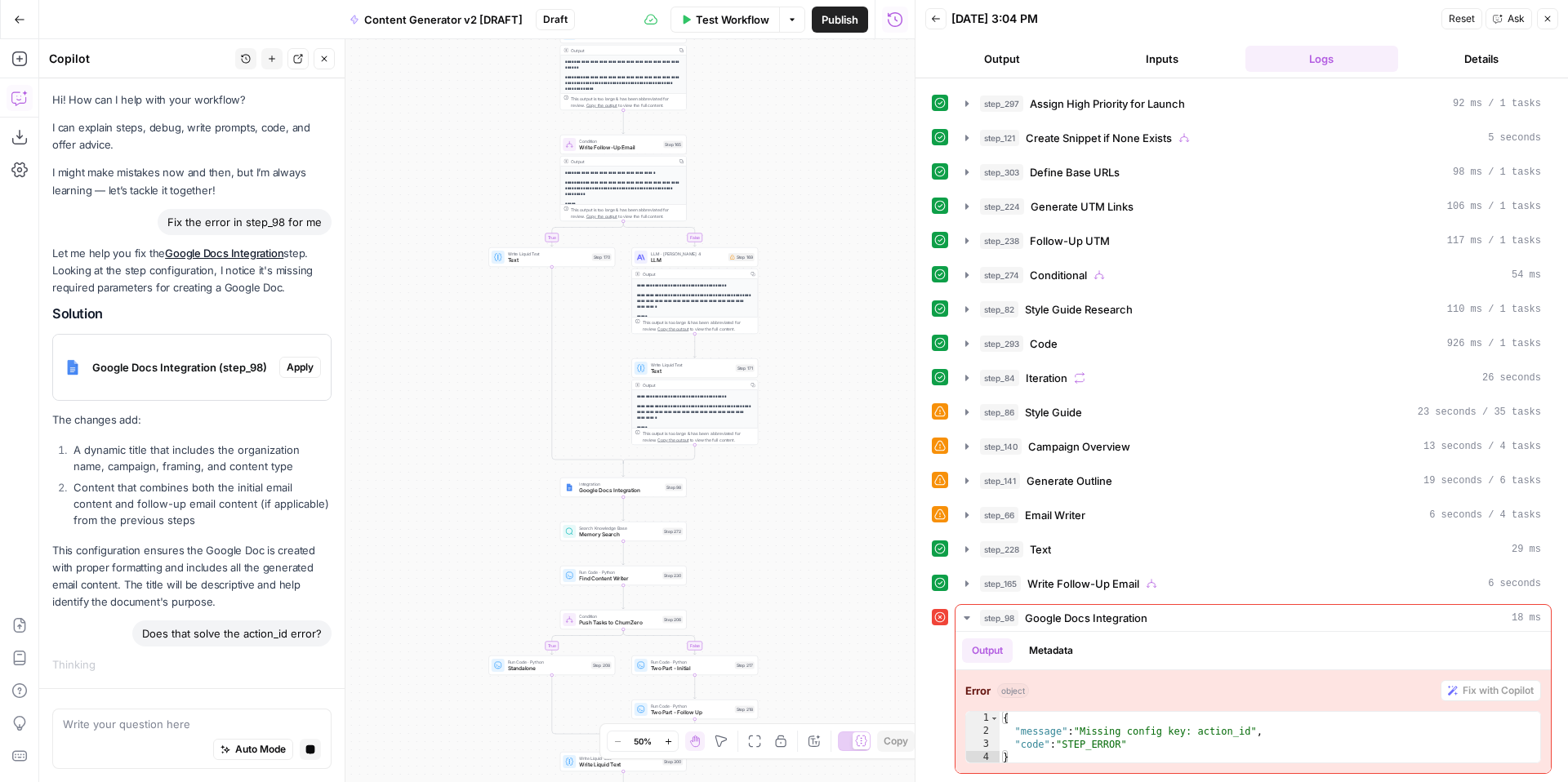
drag, startPoint x: 802, startPoint y: 375, endPoint x: 803, endPoint y: 189, distance: 186.0
click at [803, 189] on div "true false true false true false true true false true false false Workflow Set …" at bounding box center [477, 411] width 876 height 743
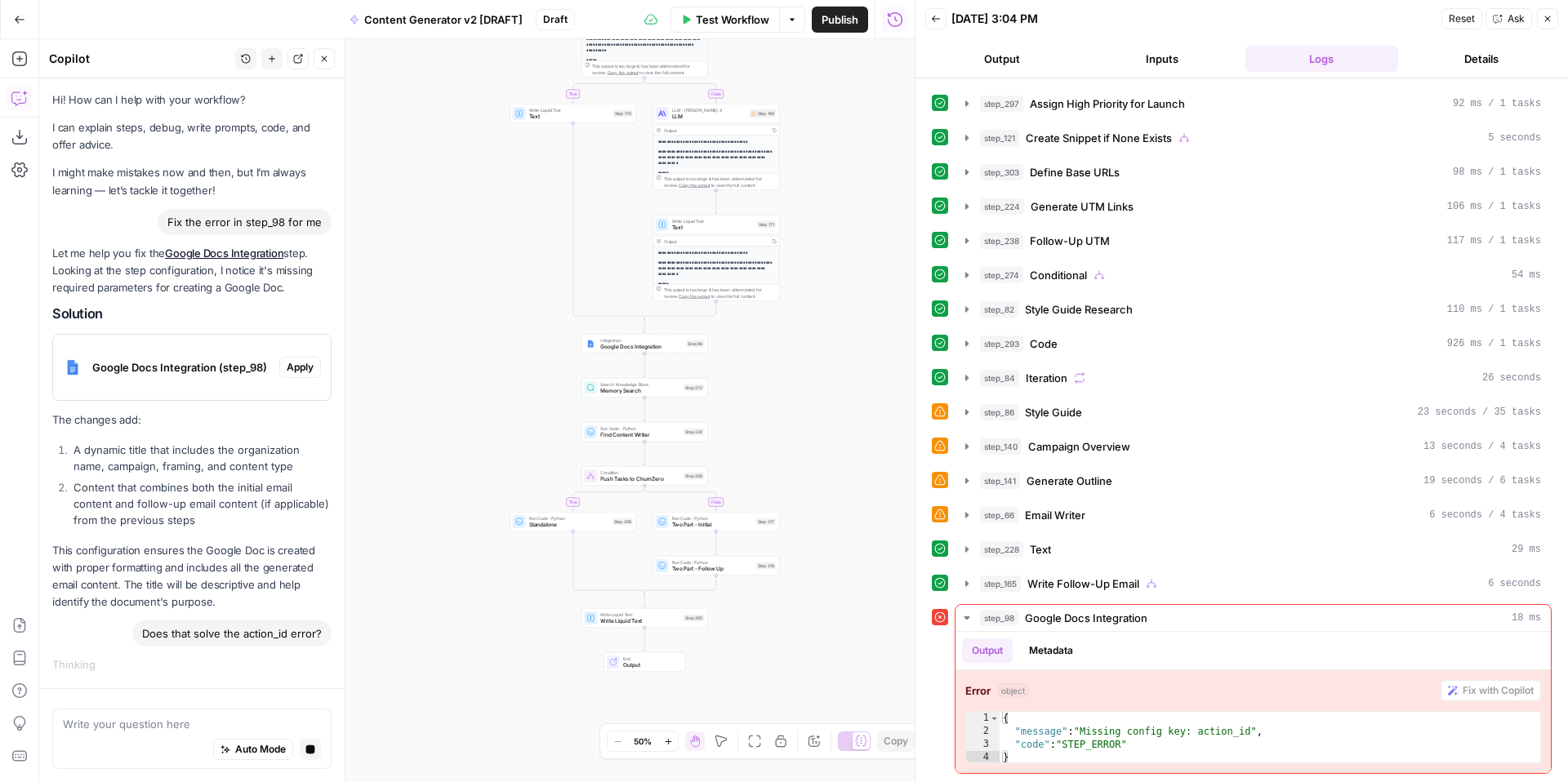
drag, startPoint x: 812, startPoint y: 489, endPoint x: 817, endPoint y: 518, distance: 29.4
click at [818, 518] on div "true false true false true false true true false true false false Workflow Set …" at bounding box center [477, 411] width 876 height 743
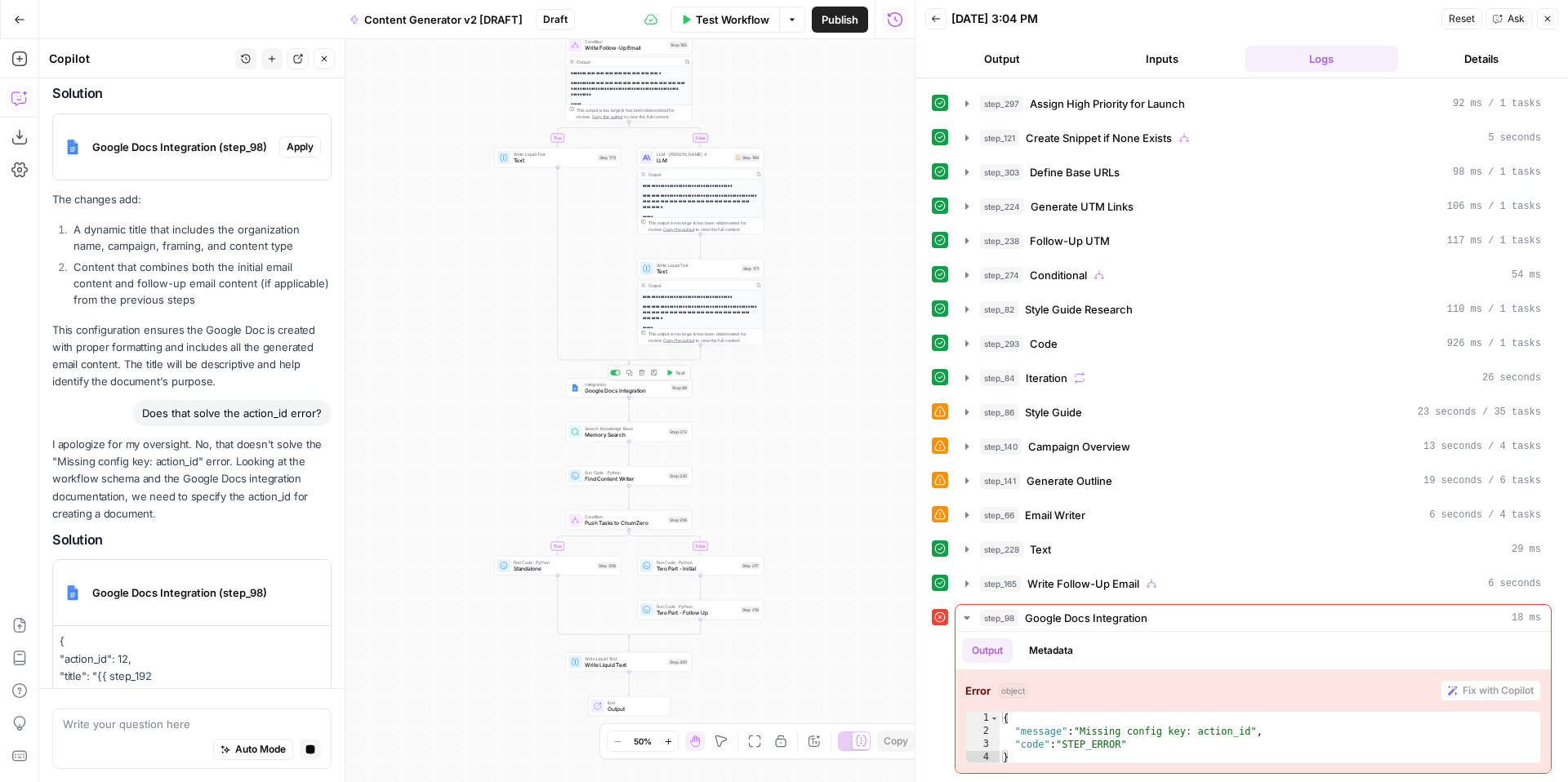
scroll to position [238, 0]
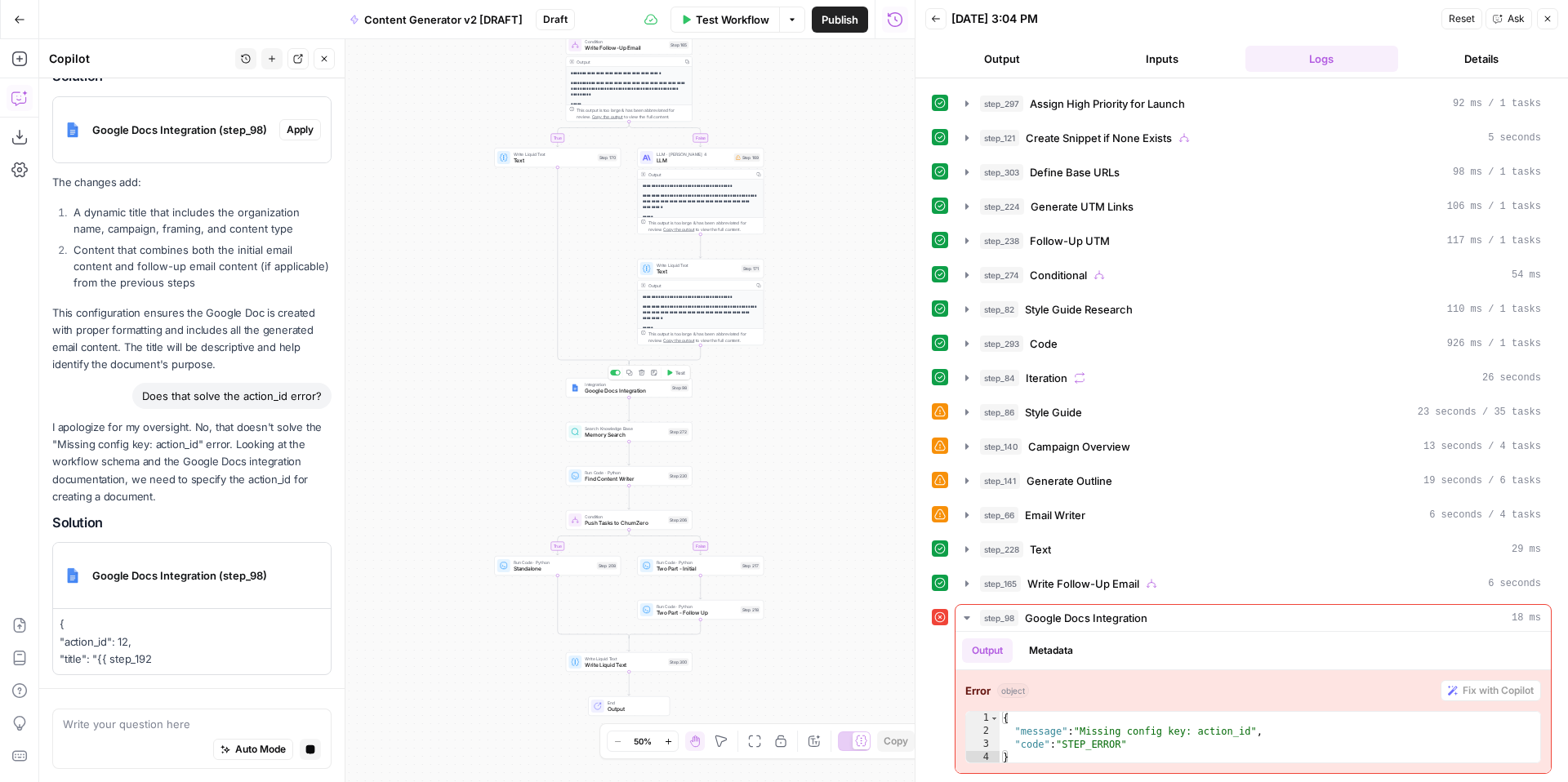
click at [600, 392] on span "Google Docs Integration" at bounding box center [626, 391] width 82 height 8
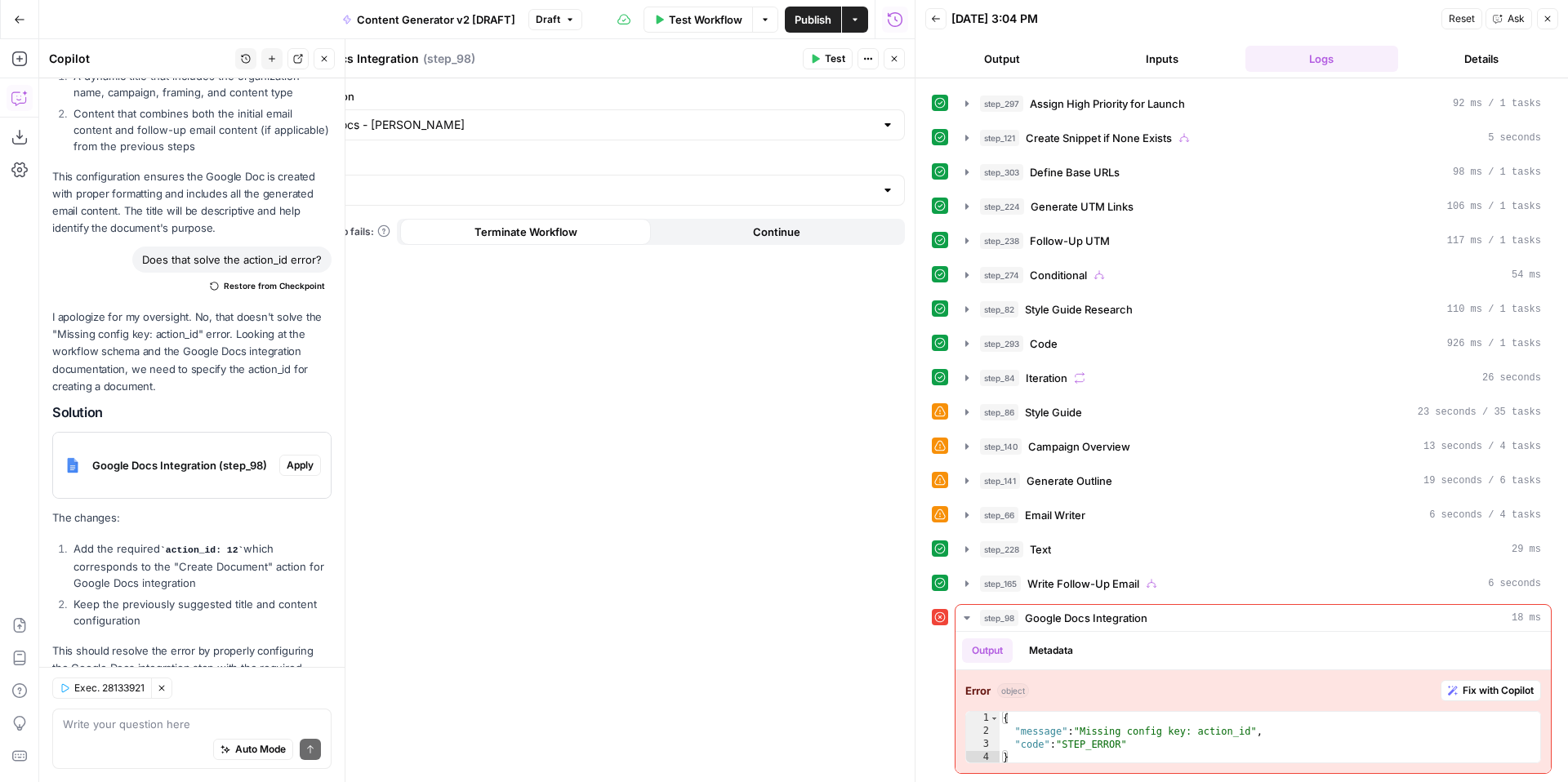
scroll to position [500, 0]
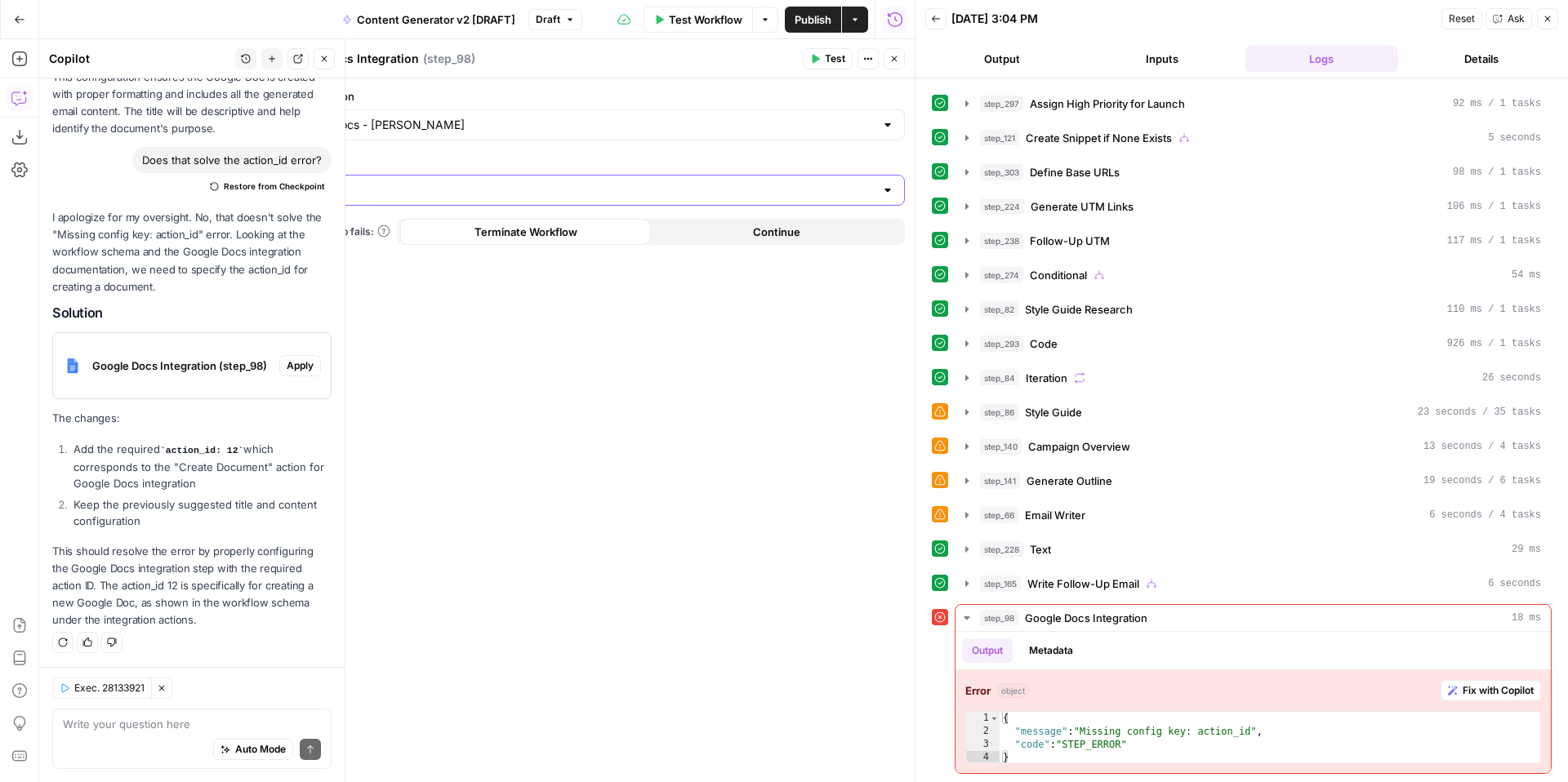
click at [835, 190] on input "Action" at bounding box center [583, 190] width 583 height 16
click at [899, 55] on button "Close" at bounding box center [894, 58] width 21 height 21
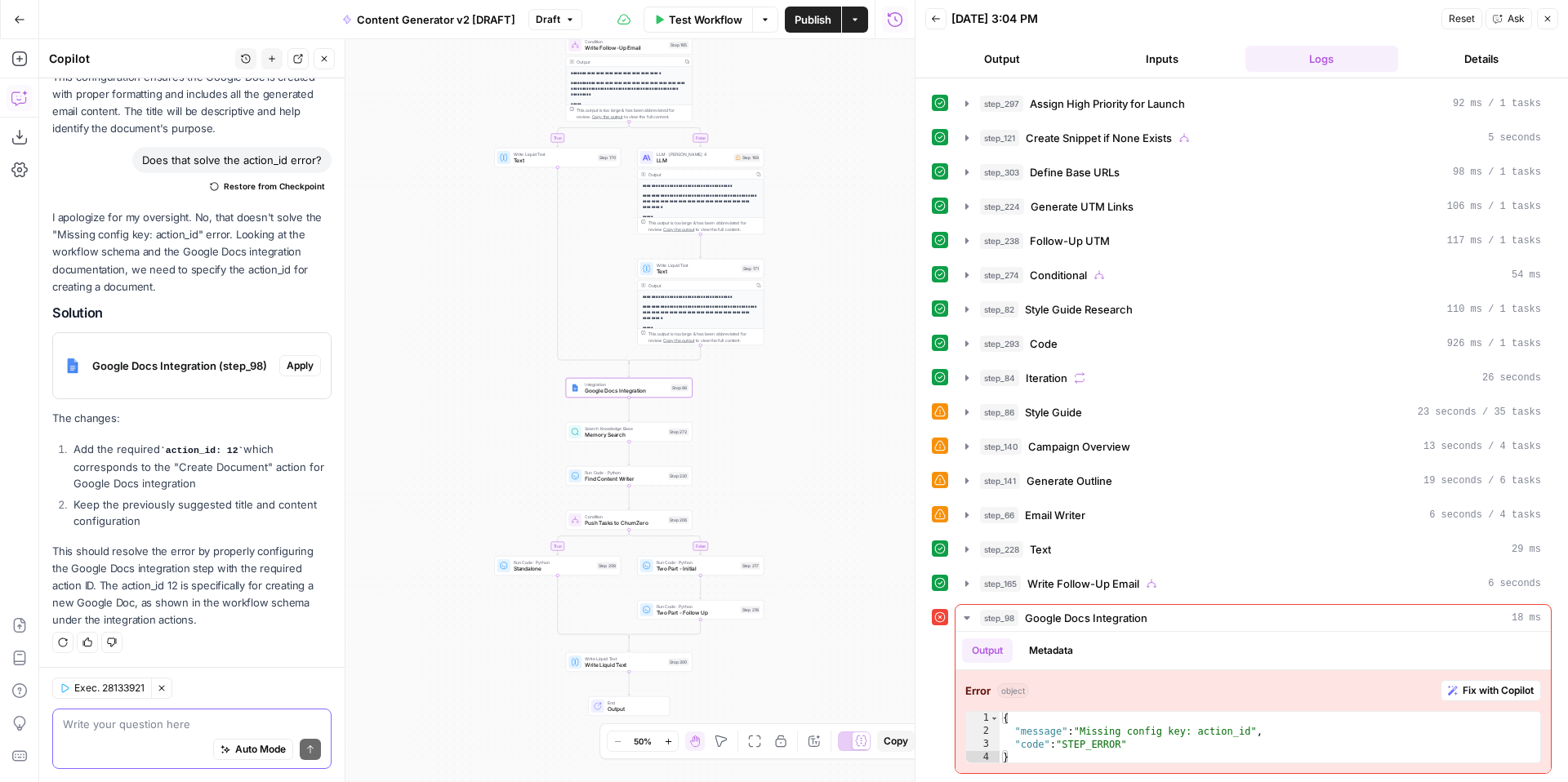
click at [141, 720] on textarea at bounding box center [192, 723] width 258 height 16
click at [303, 362] on span "Apply" at bounding box center [300, 365] width 27 height 14
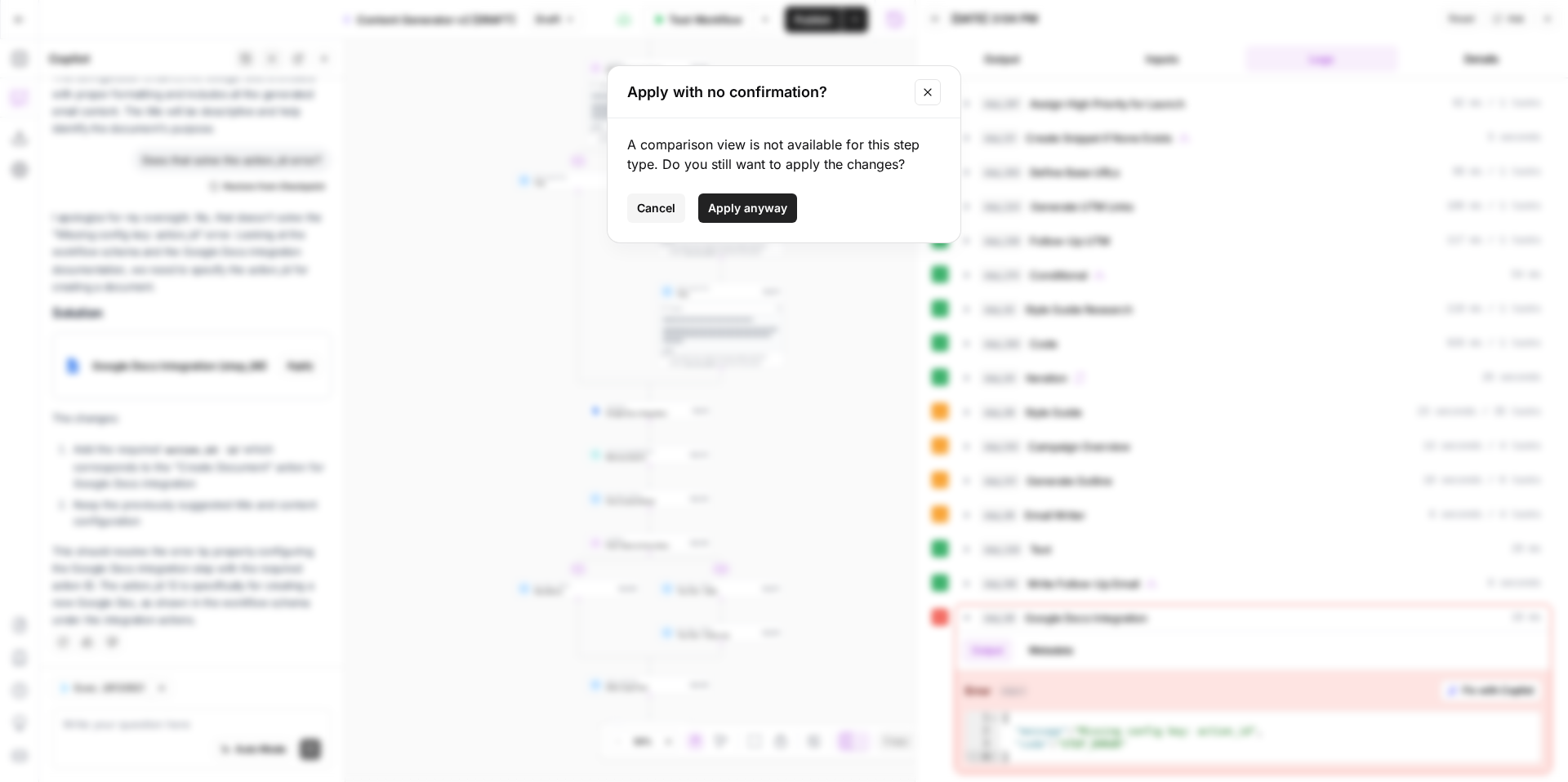
click at [764, 204] on span "Apply anyway" at bounding box center [748, 207] width 79 height 16
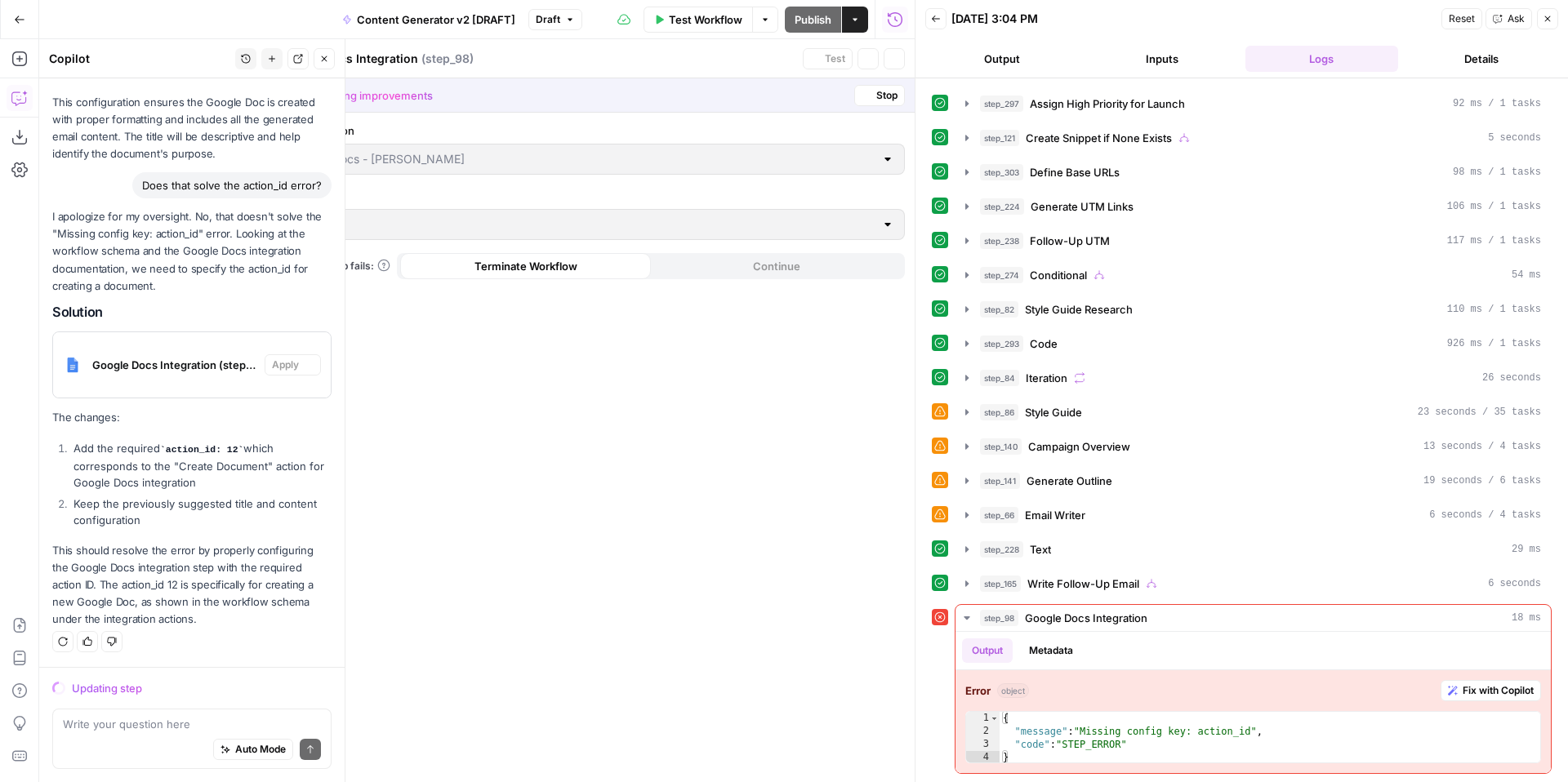
scroll to position [448, 0]
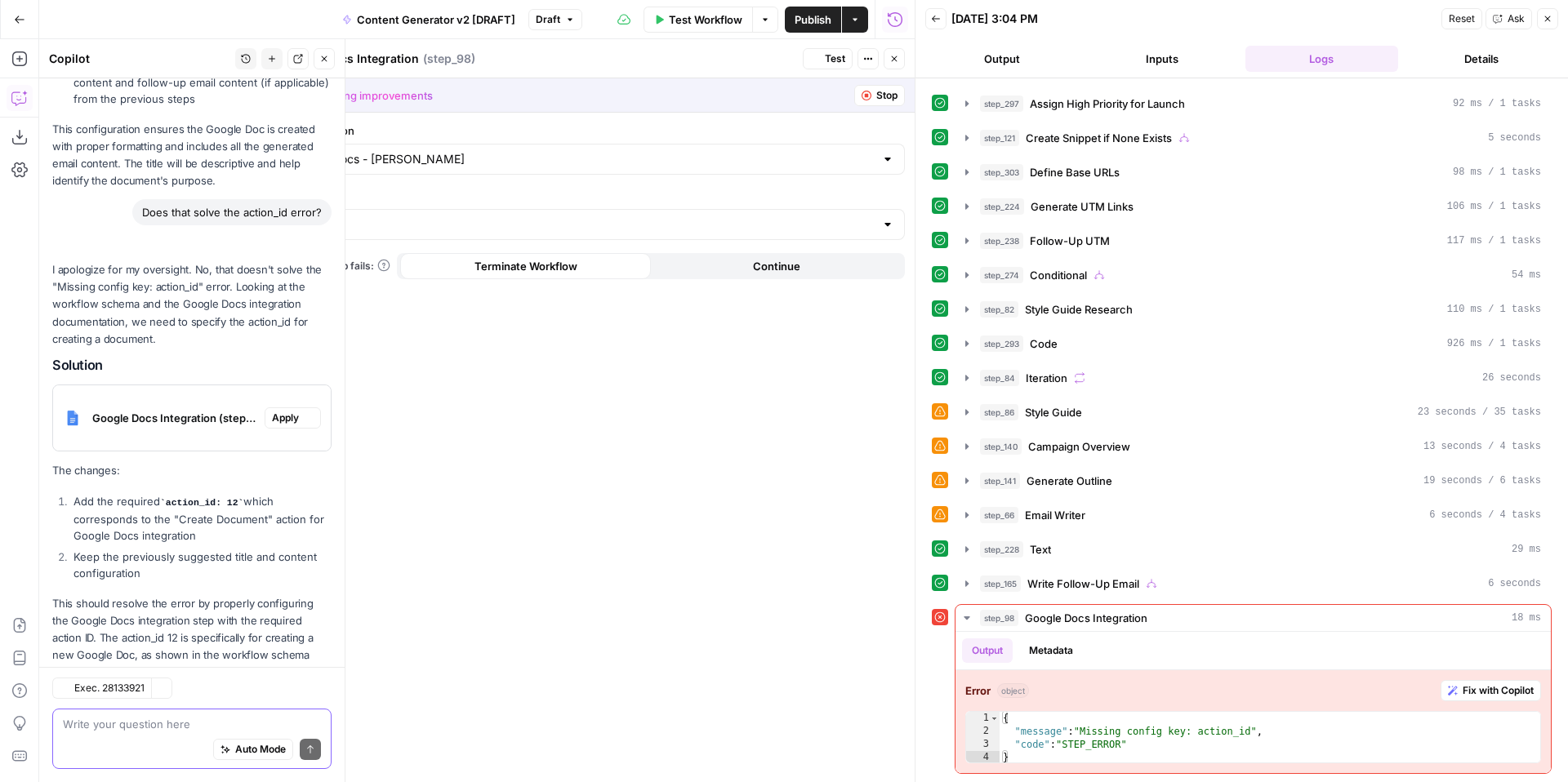
click at [107, 724] on textarea at bounding box center [192, 723] width 258 height 16
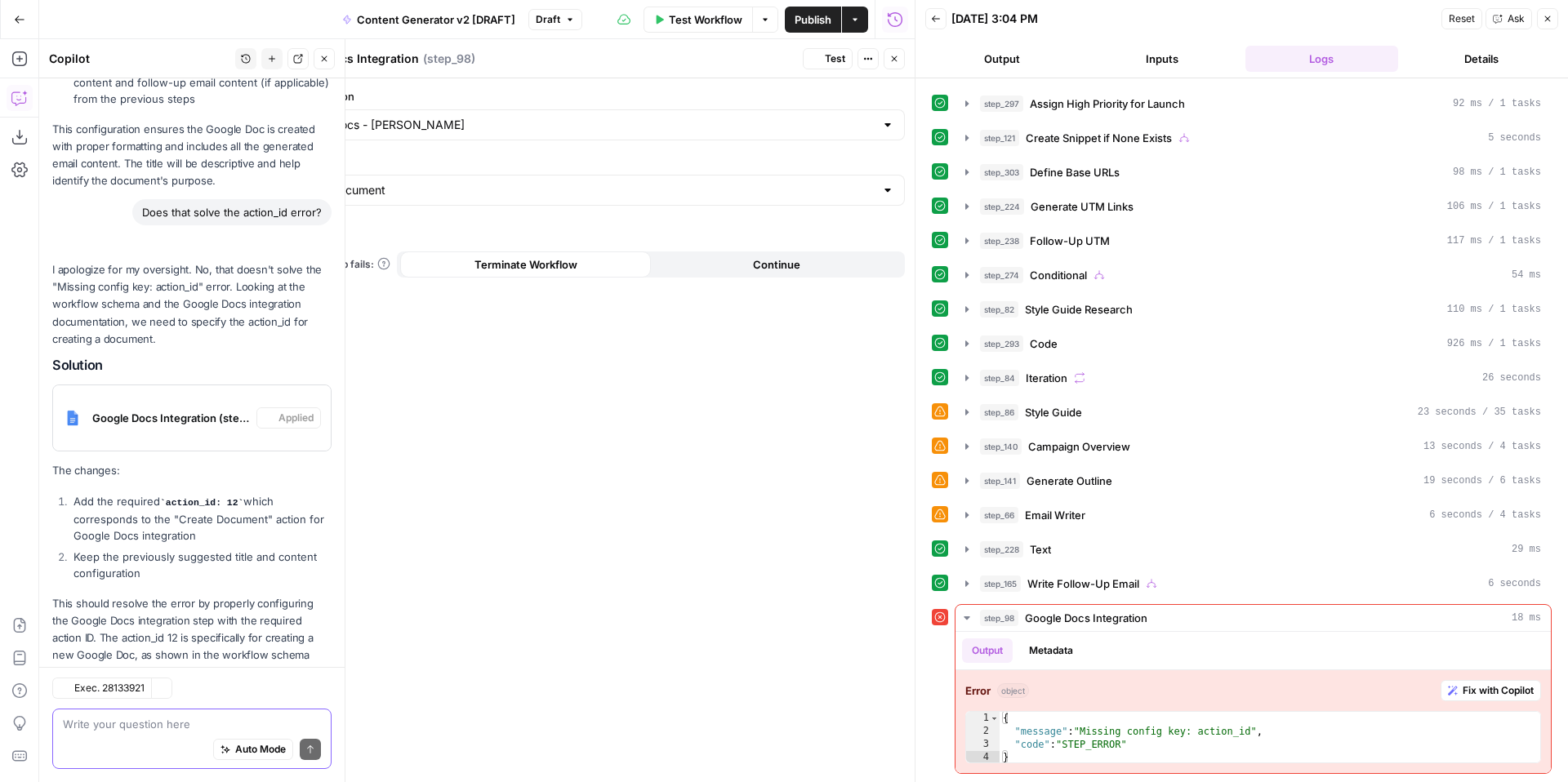
type input "Create Document"
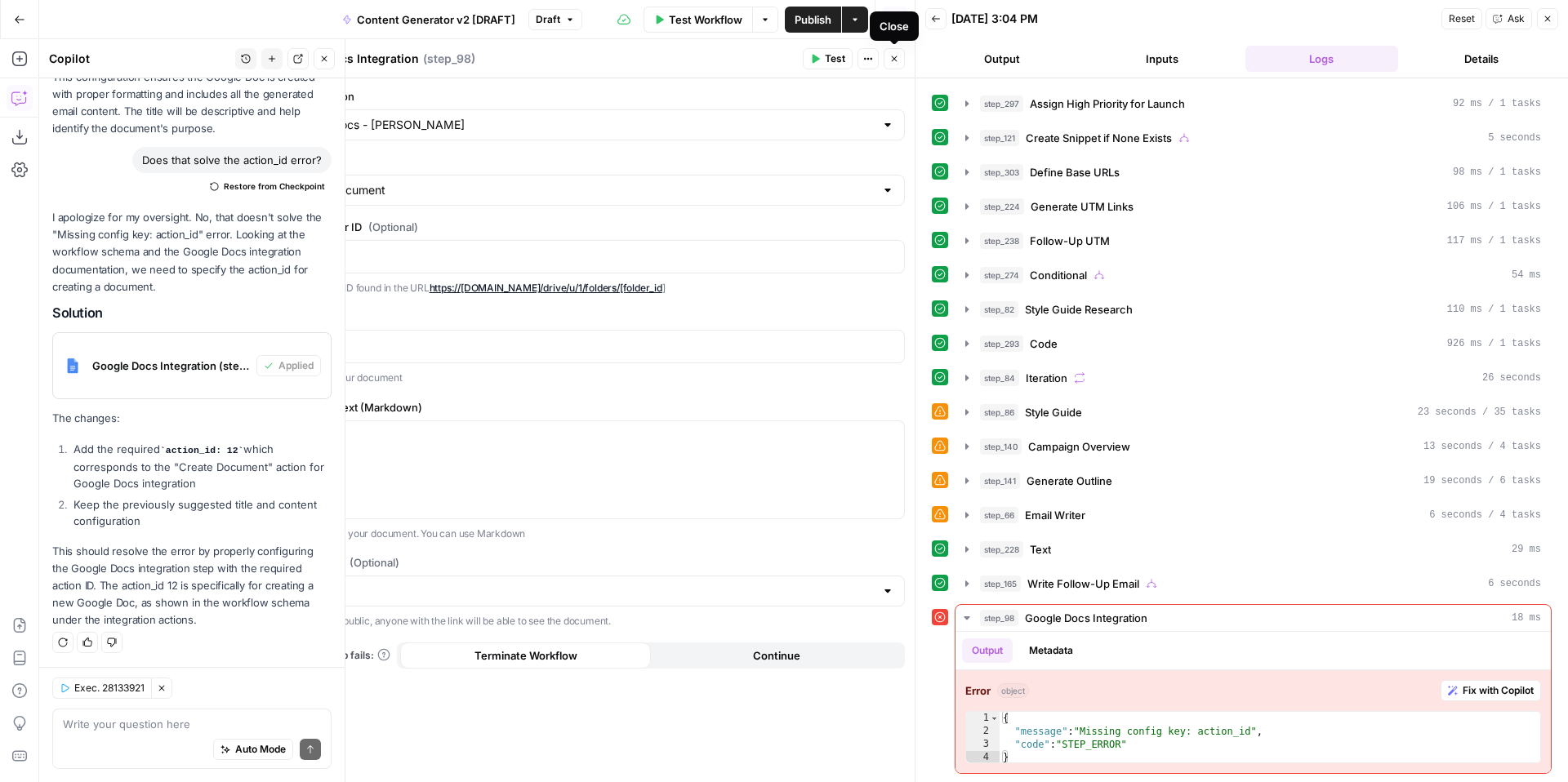
click at [897, 63] on icon "button" at bounding box center [894, 59] width 10 height 10
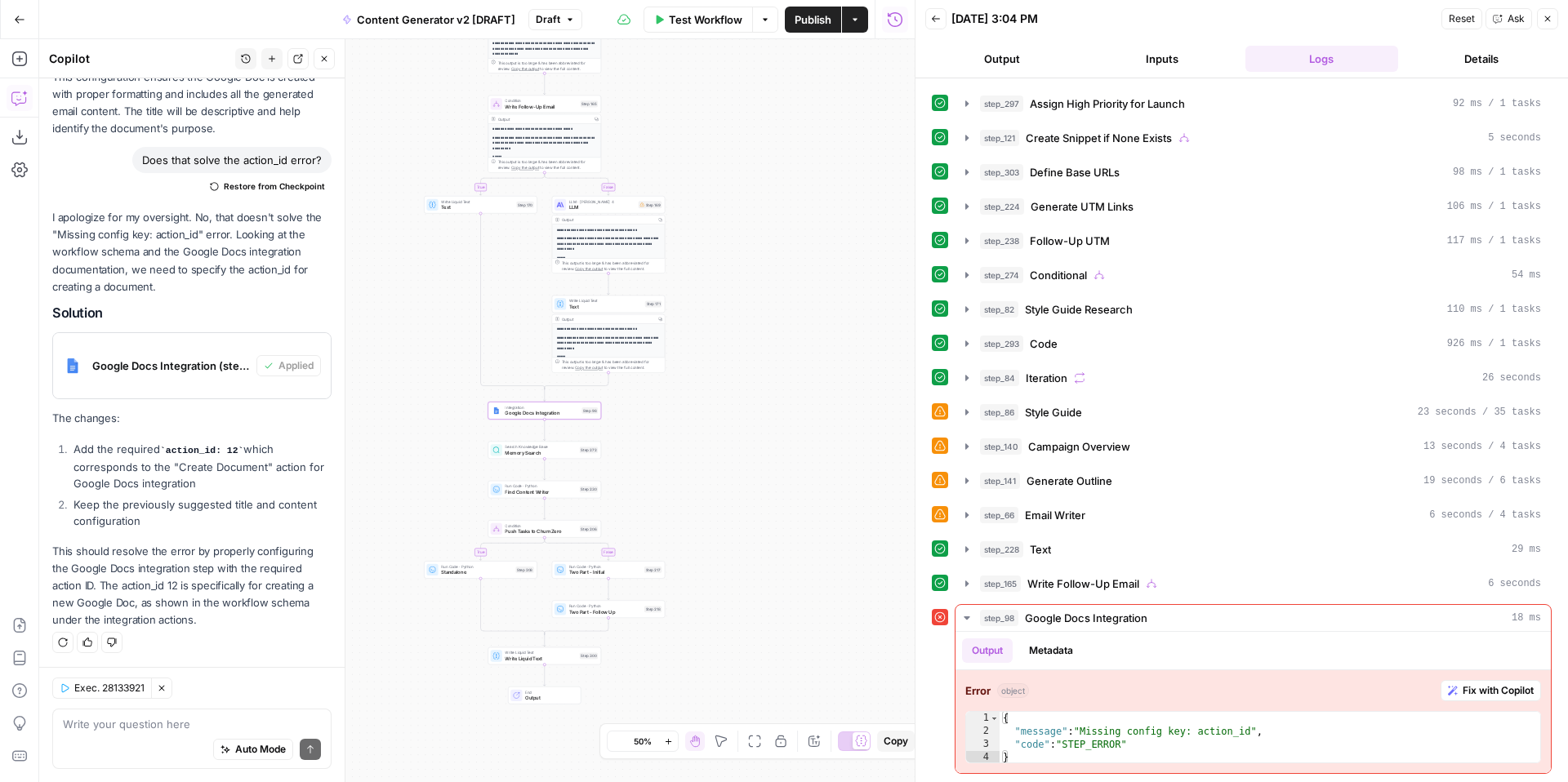
click at [159, 360] on span "Google Docs Integration (step_98)" at bounding box center [171, 365] width 158 height 16
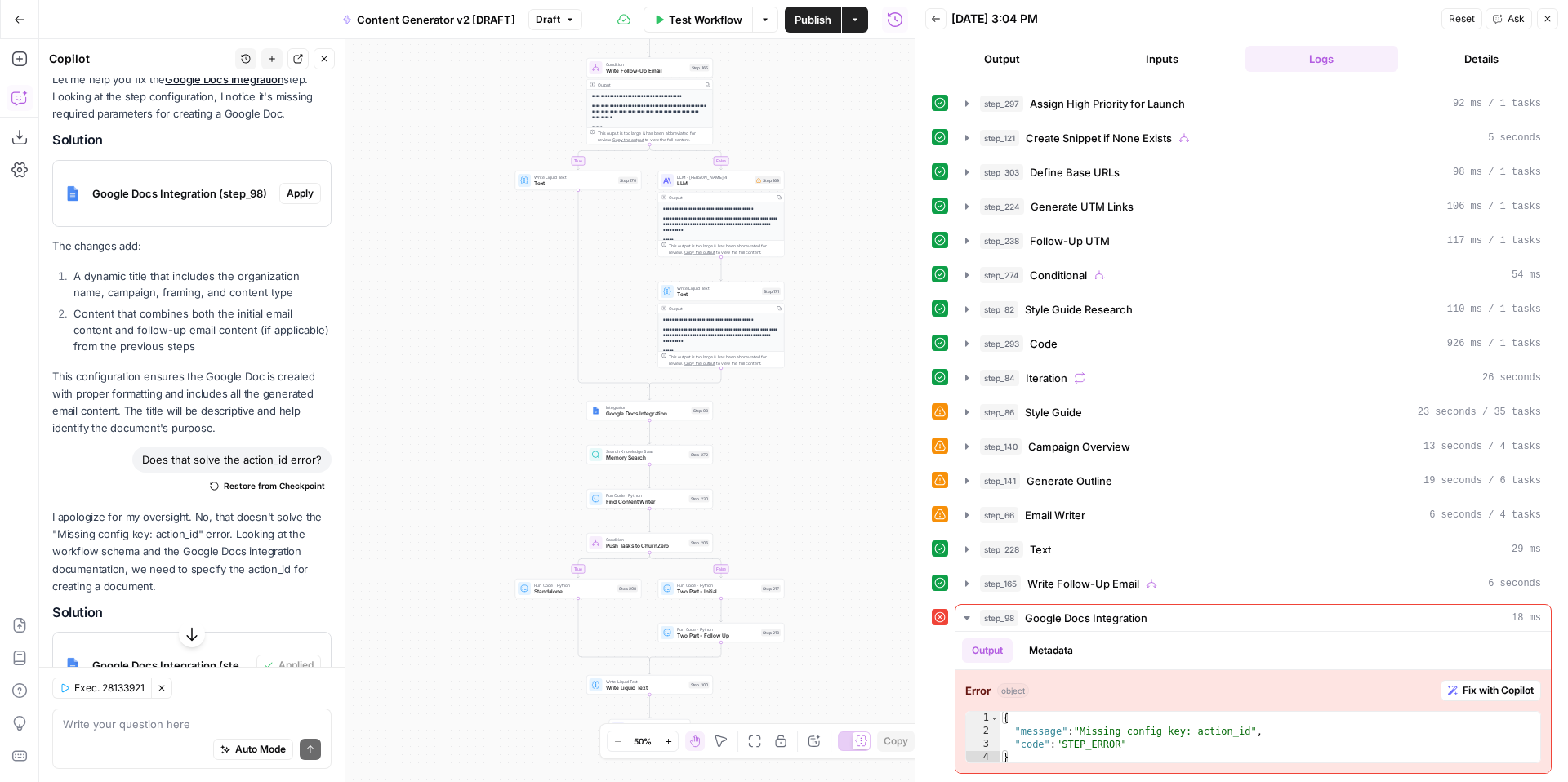
scroll to position [270, 0]
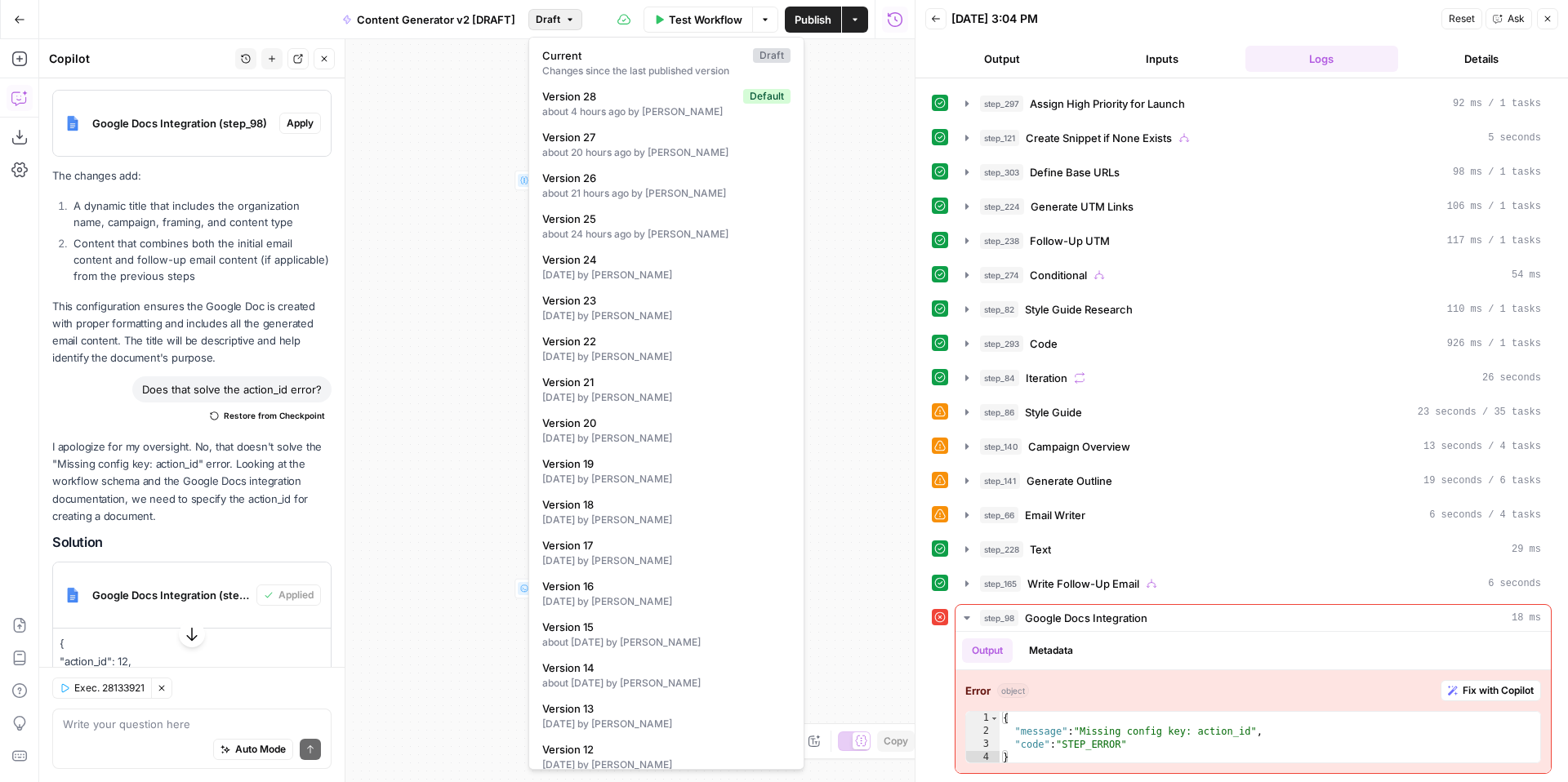
click at [566, 24] on icon "button" at bounding box center [571, 19] width 10 height 10
click at [626, 97] on span "Version 28" at bounding box center [639, 96] width 194 height 16
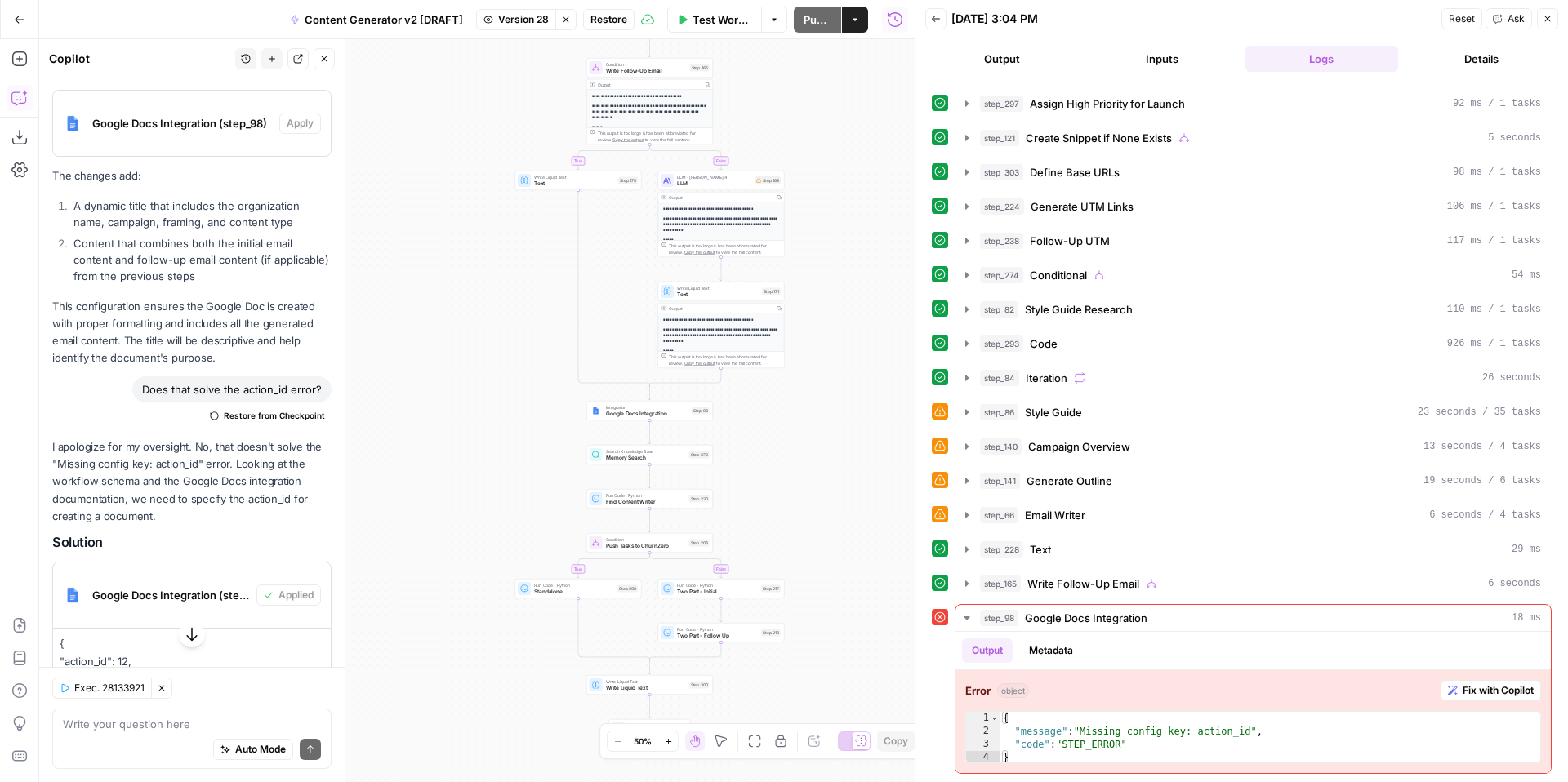
click at [613, 408] on span "Integration" at bounding box center [647, 407] width 82 height 7
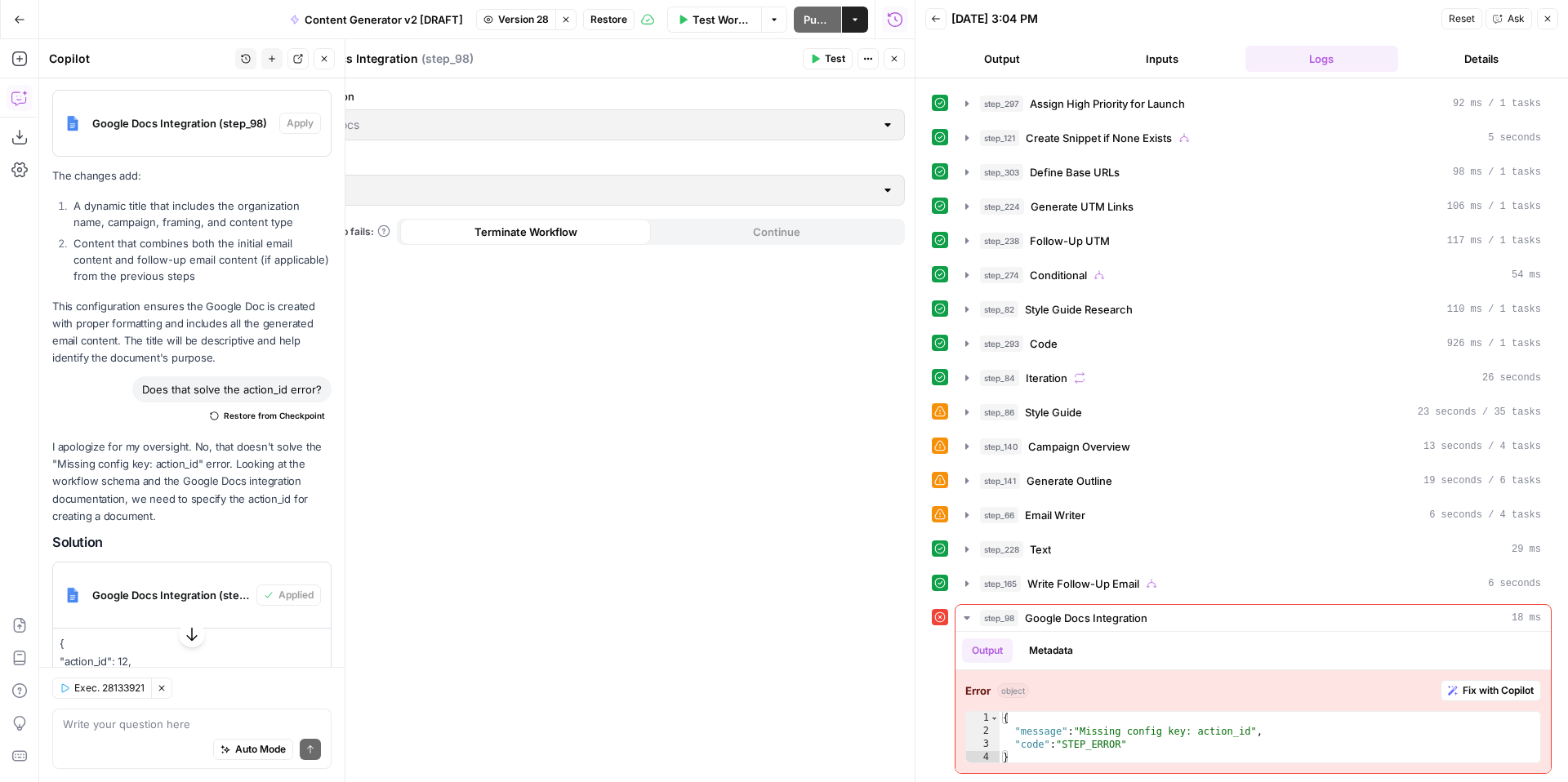
click at [1548, 18] on icon "button" at bounding box center [1548, 19] width 10 height 10
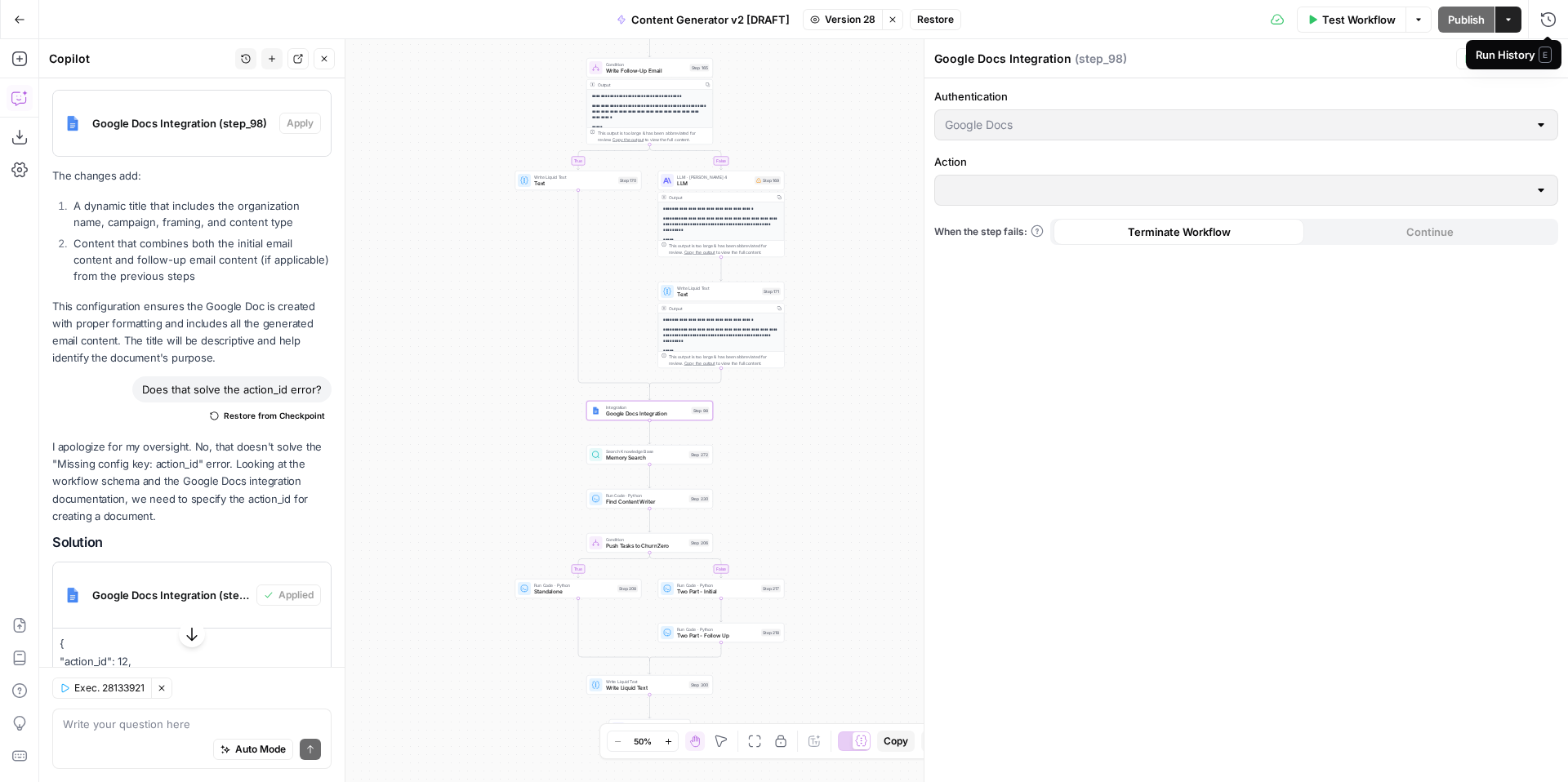
click at [1549, 55] on span "E" at bounding box center [1545, 54] width 13 height 16
click at [1344, 327] on div "Authentication Google Docs Action When the step fails: Terminate Workflow Conti…" at bounding box center [1246, 430] width 644 height 704
click at [1553, 57] on button "Close" at bounding box center [1547, 58] width 21 height 21
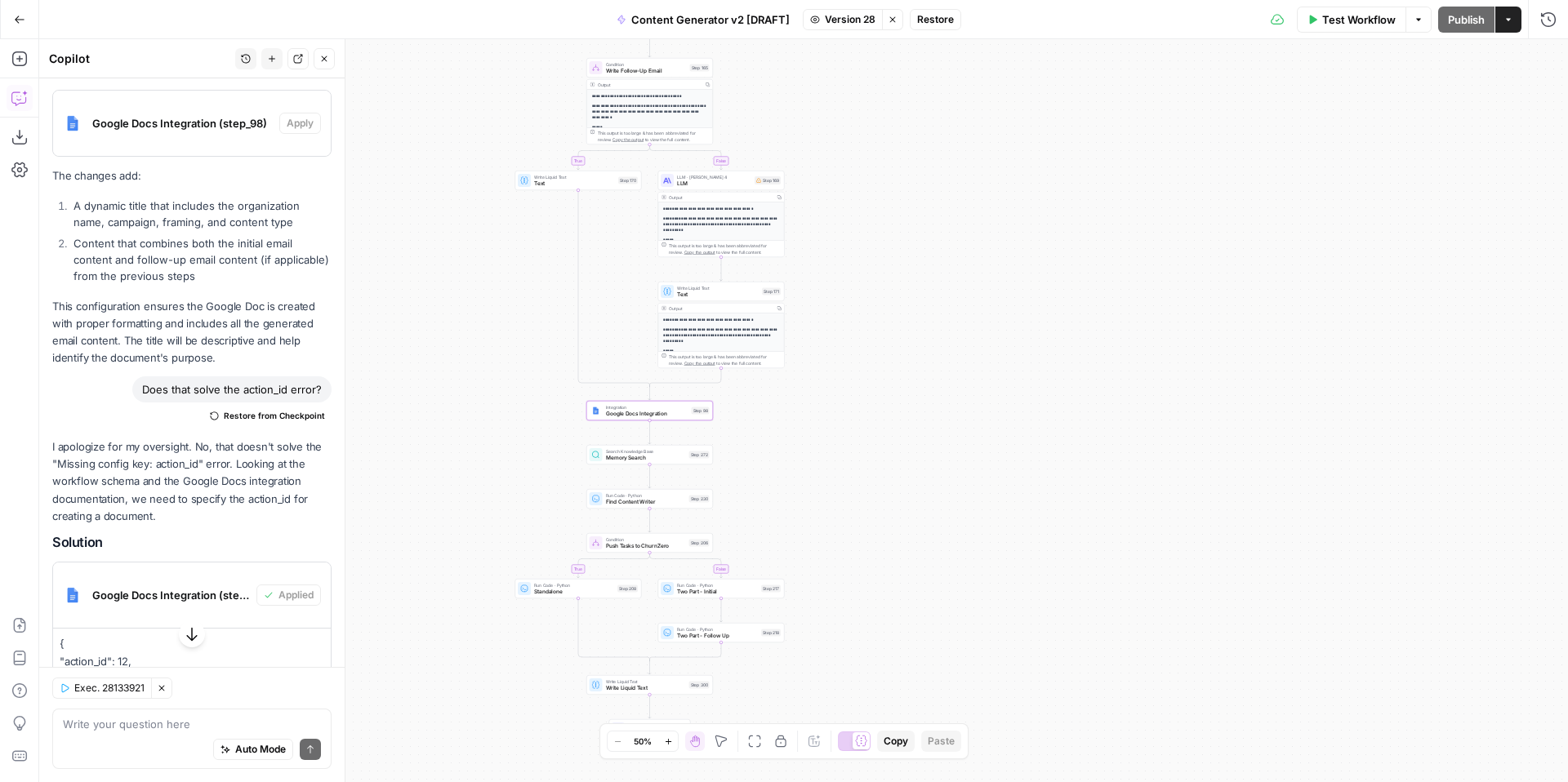
click at [839, 24] on span "Version 28" at bounding box center [850, 19] width 50 height 14
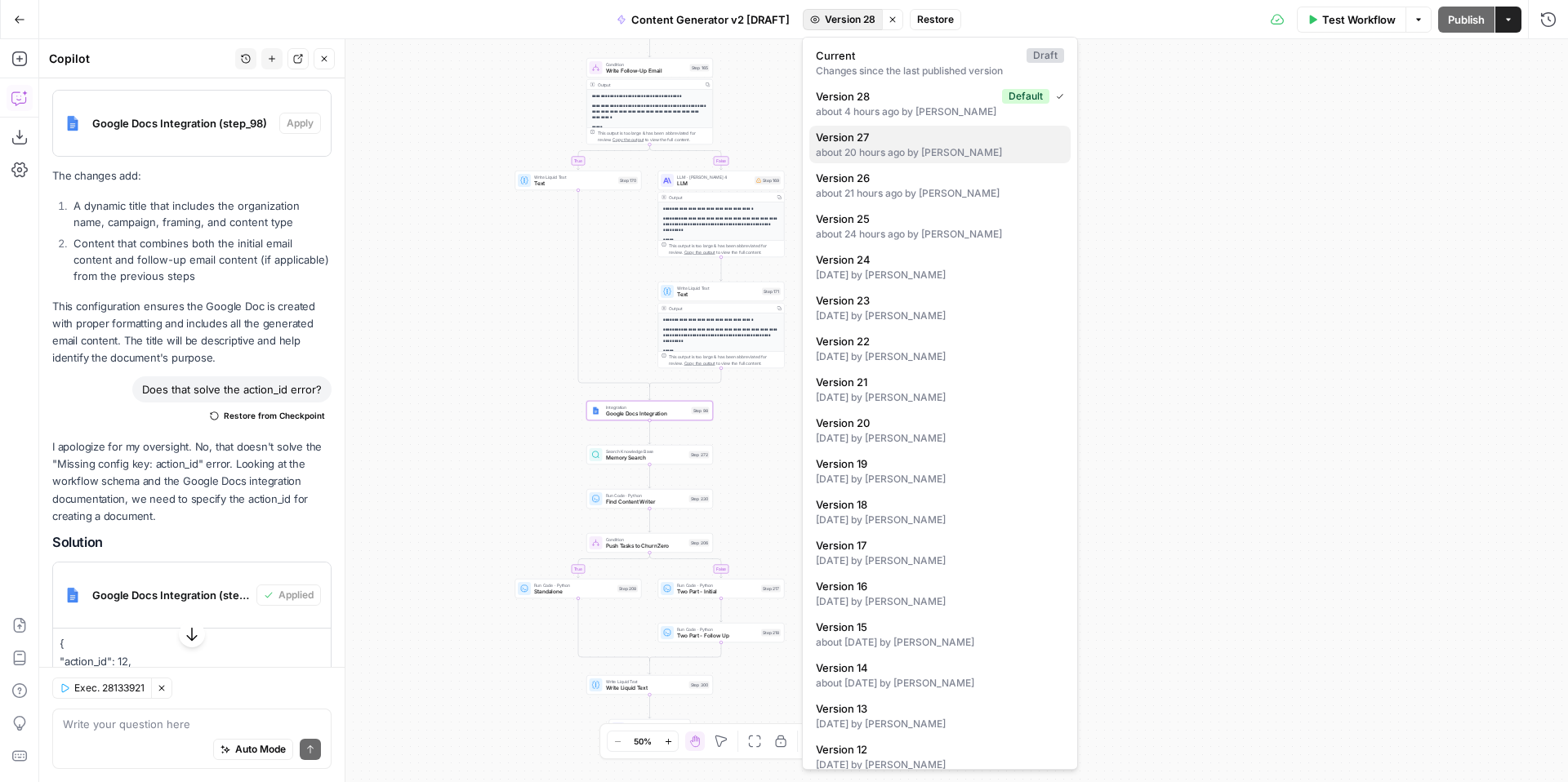
click at [943, 137] on span "Version 27" at bounding box center [937, 137] width 242 height 16
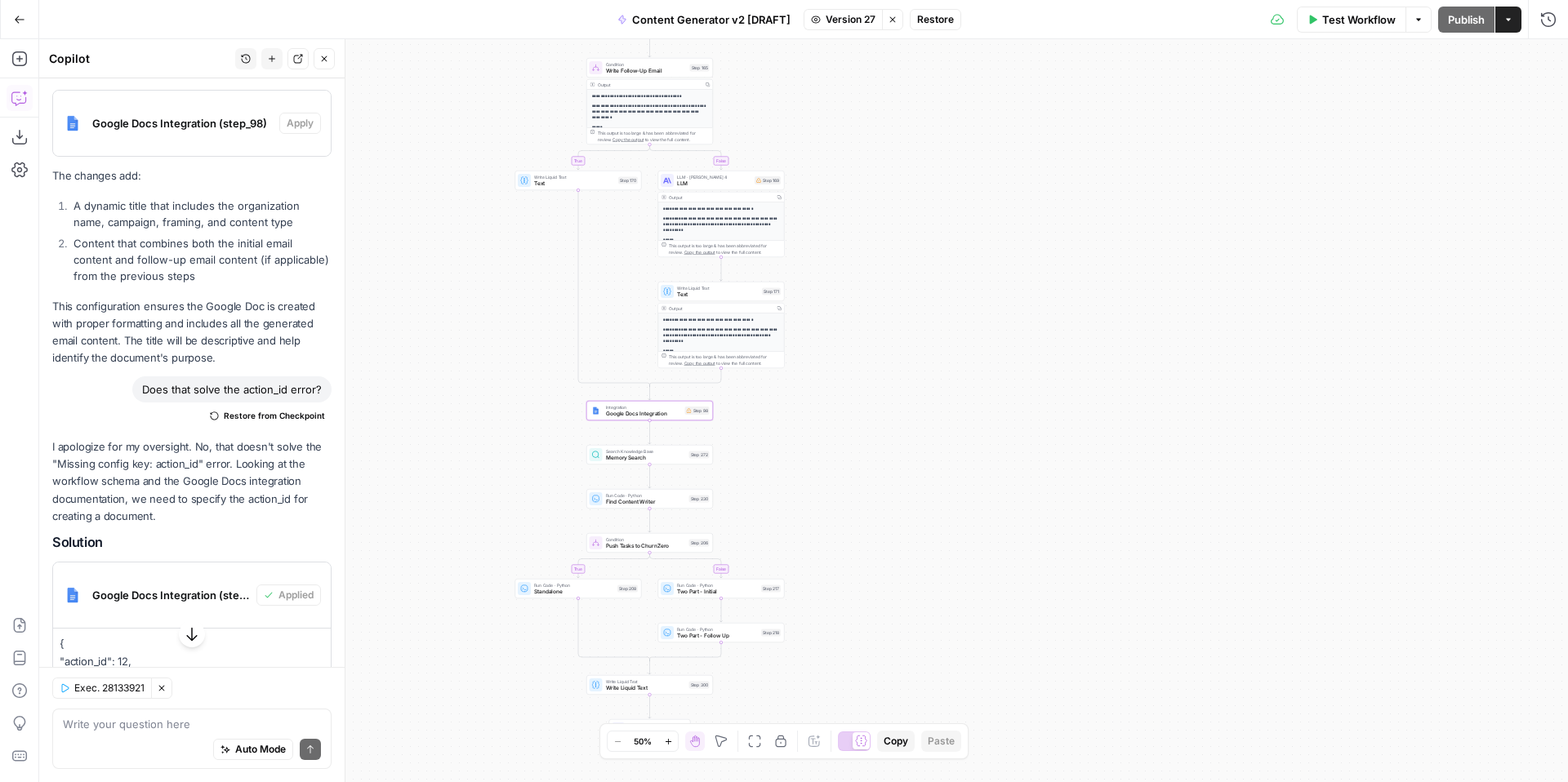
click at [615, 410] on span "Google Docs Integration" at bounding box center [644, 414] width 76 height 8
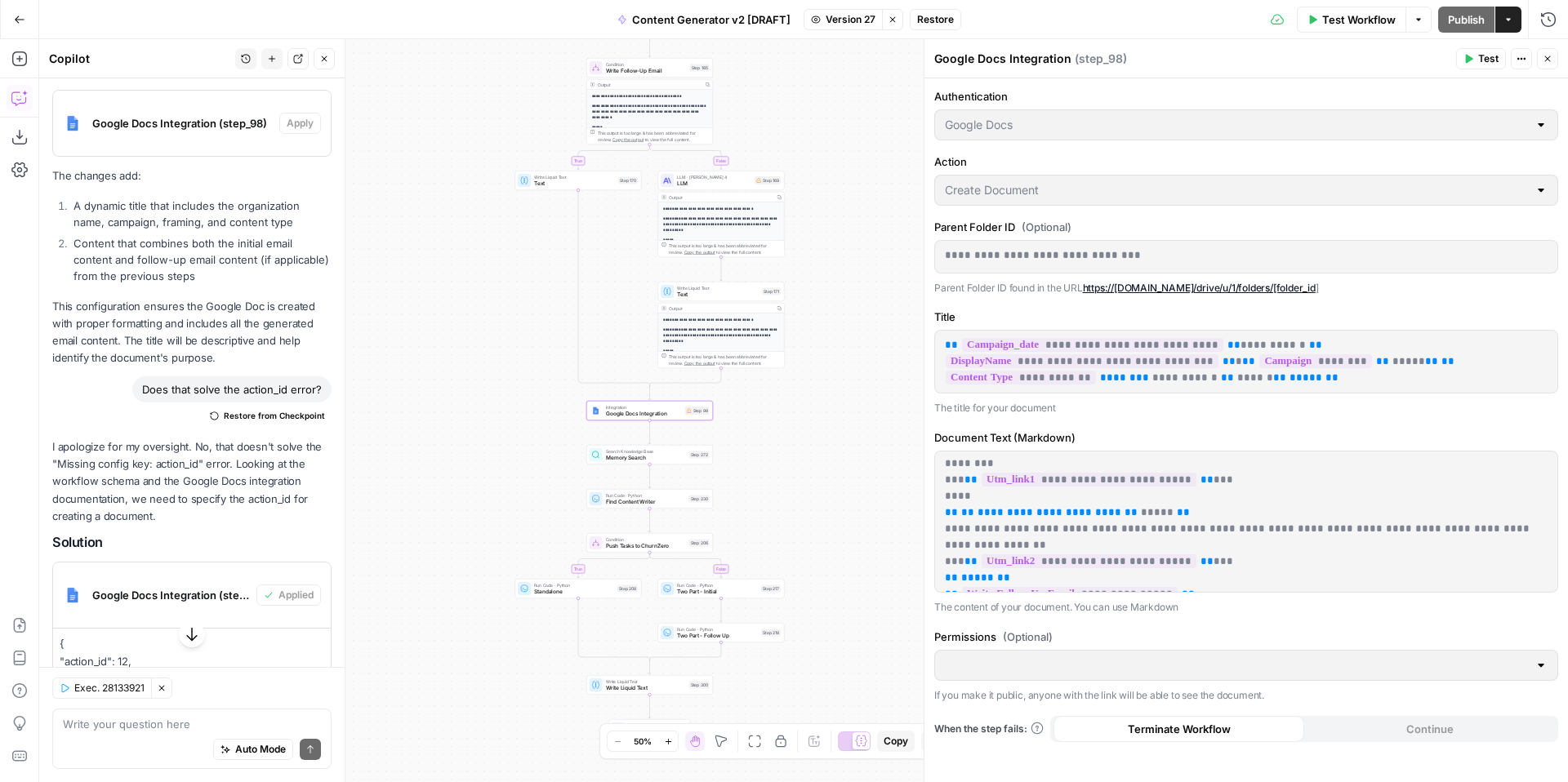
scroll to position [0, 0]
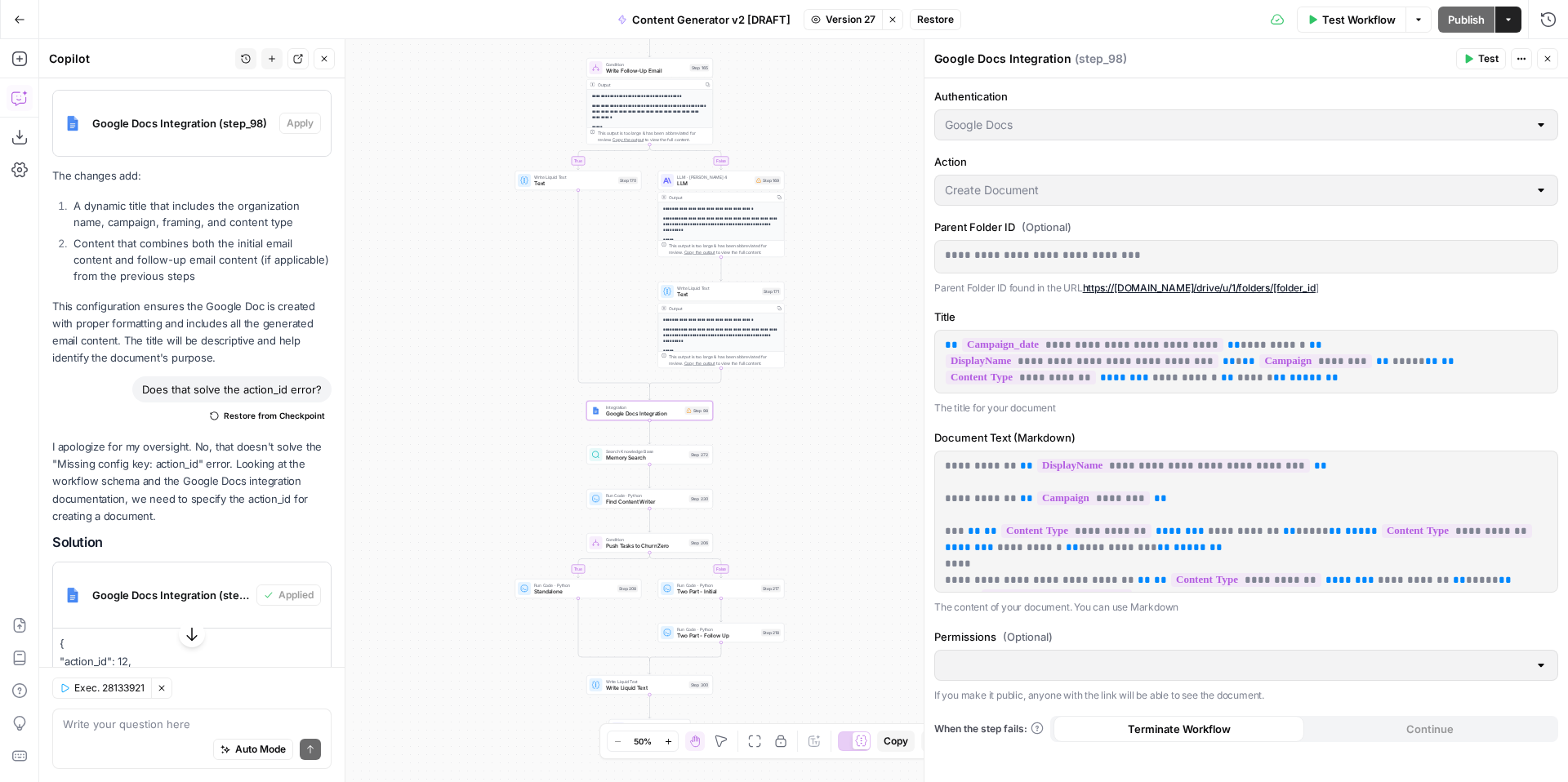
click at [1188, 113] on div "Google Docs" at bounding box center [1246, 124] width 624 height 31
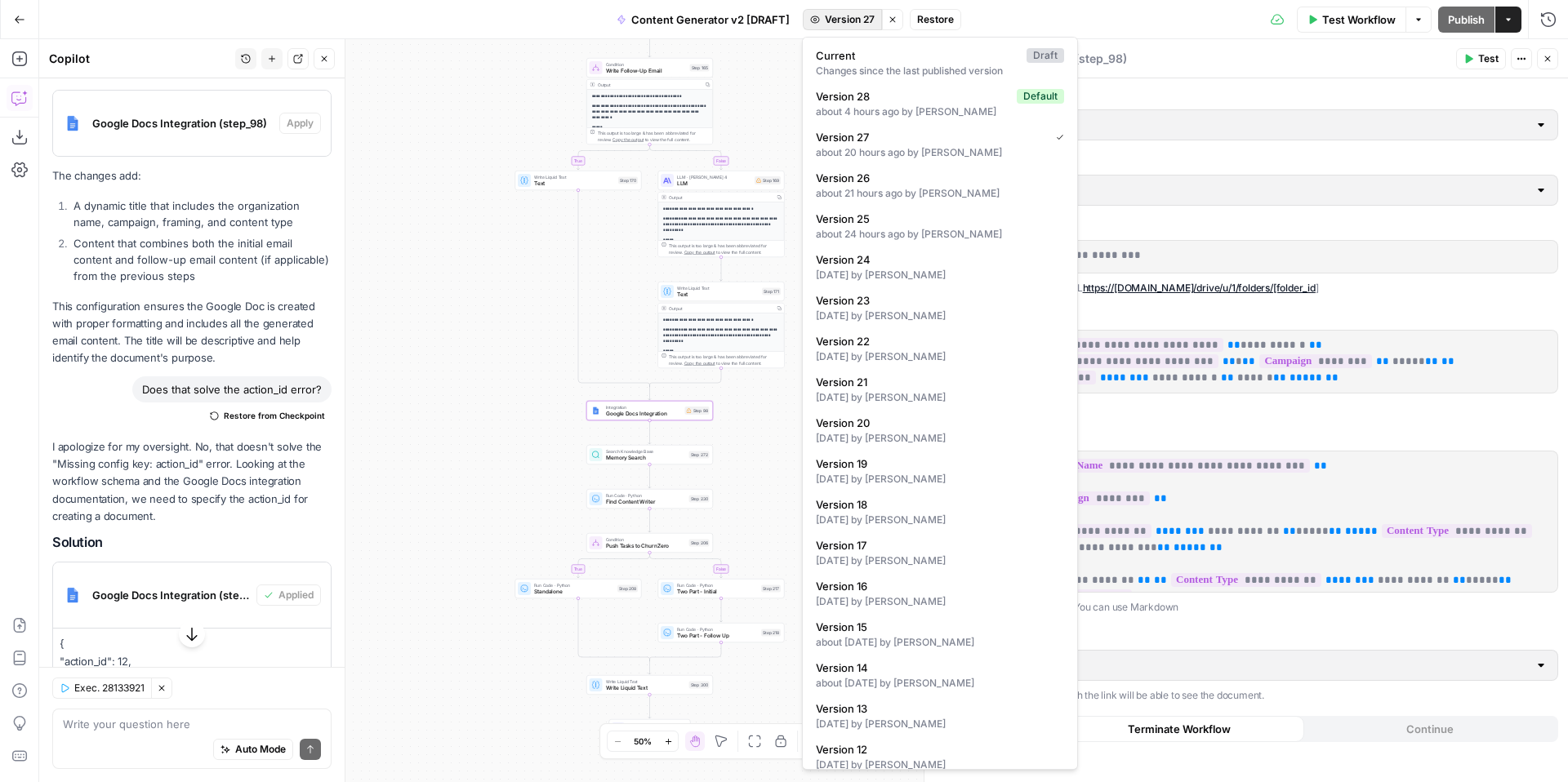
click at [834, 22] on span "Version 27" at bounding box center [850, 19] width 50 height 14
click at [876, 105] on div "about 4 hours ago by Kelly Jo Drey" at bounding box center [939, 111] width 248 height 14
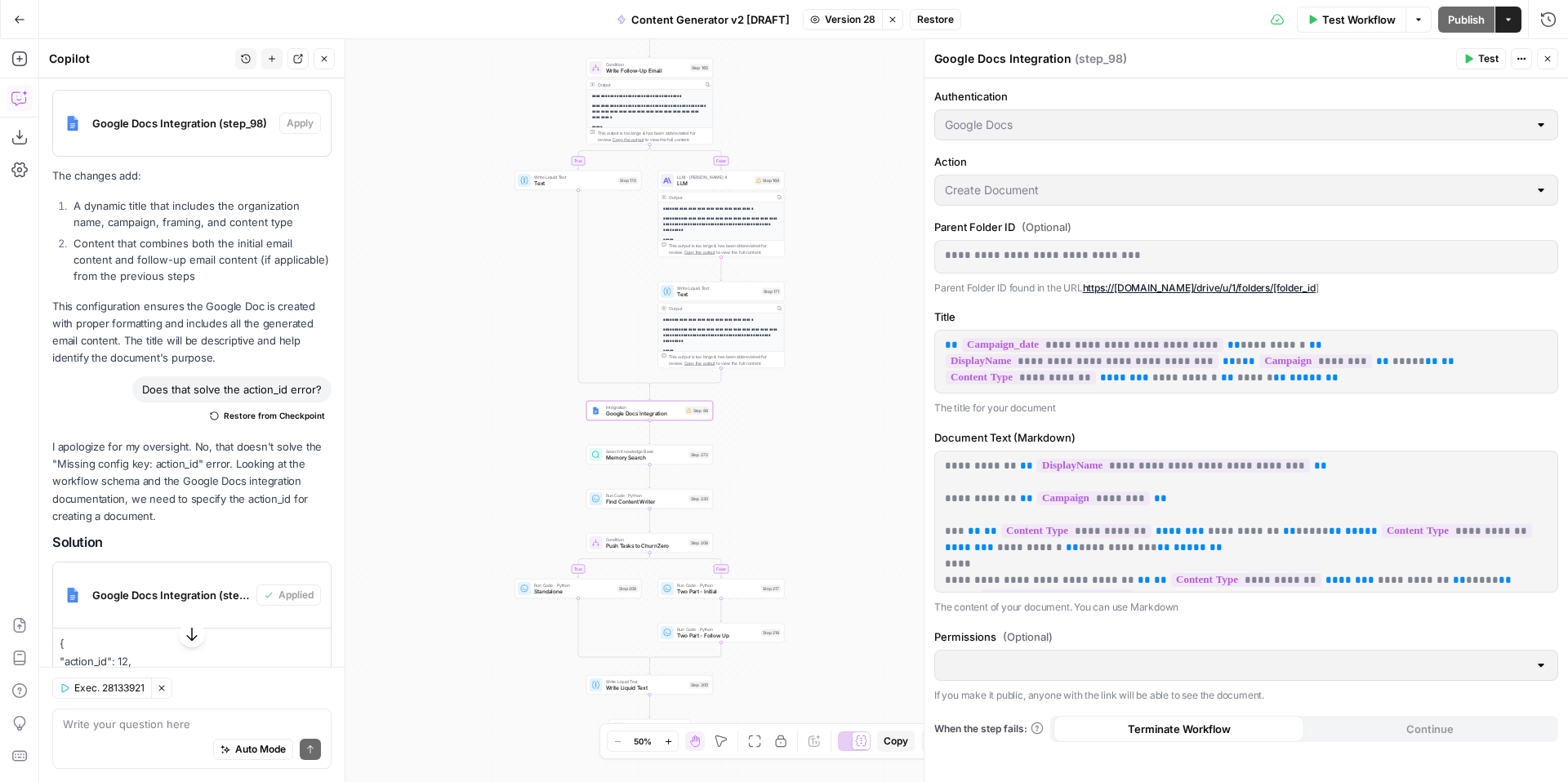
click at [844, 24] on span "Version 28" at bounding box center [850, 19] width 50 height 14
